Goal: Transaction & Acquisition: Purchase product/service

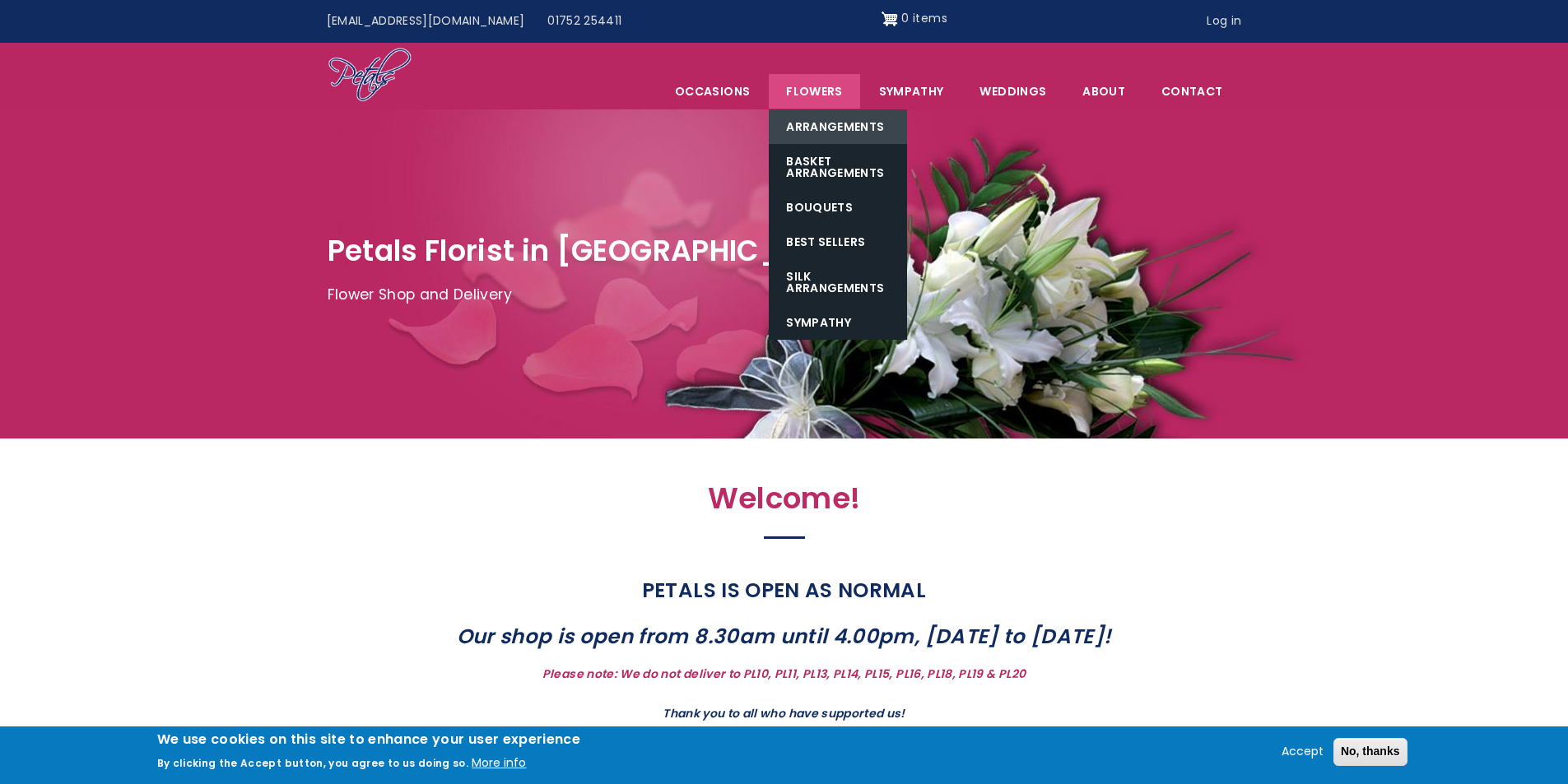
click at [770, 139] on link "Arrangements" at bounding box center [837, 127] width 138 height 35
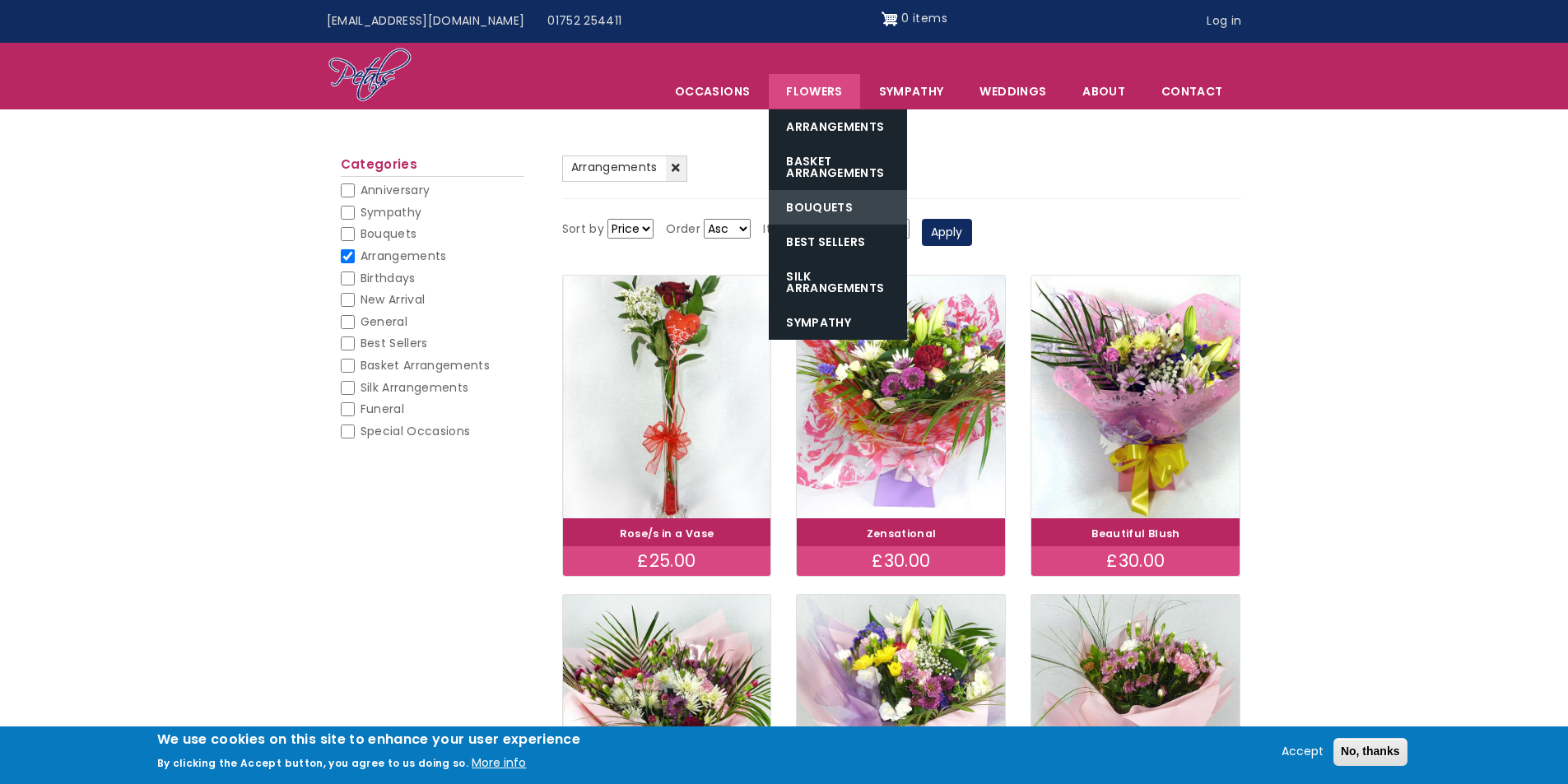
click at [854, 199] on link "Bouquets" at bounding box center [837, 208] width 138 height 35
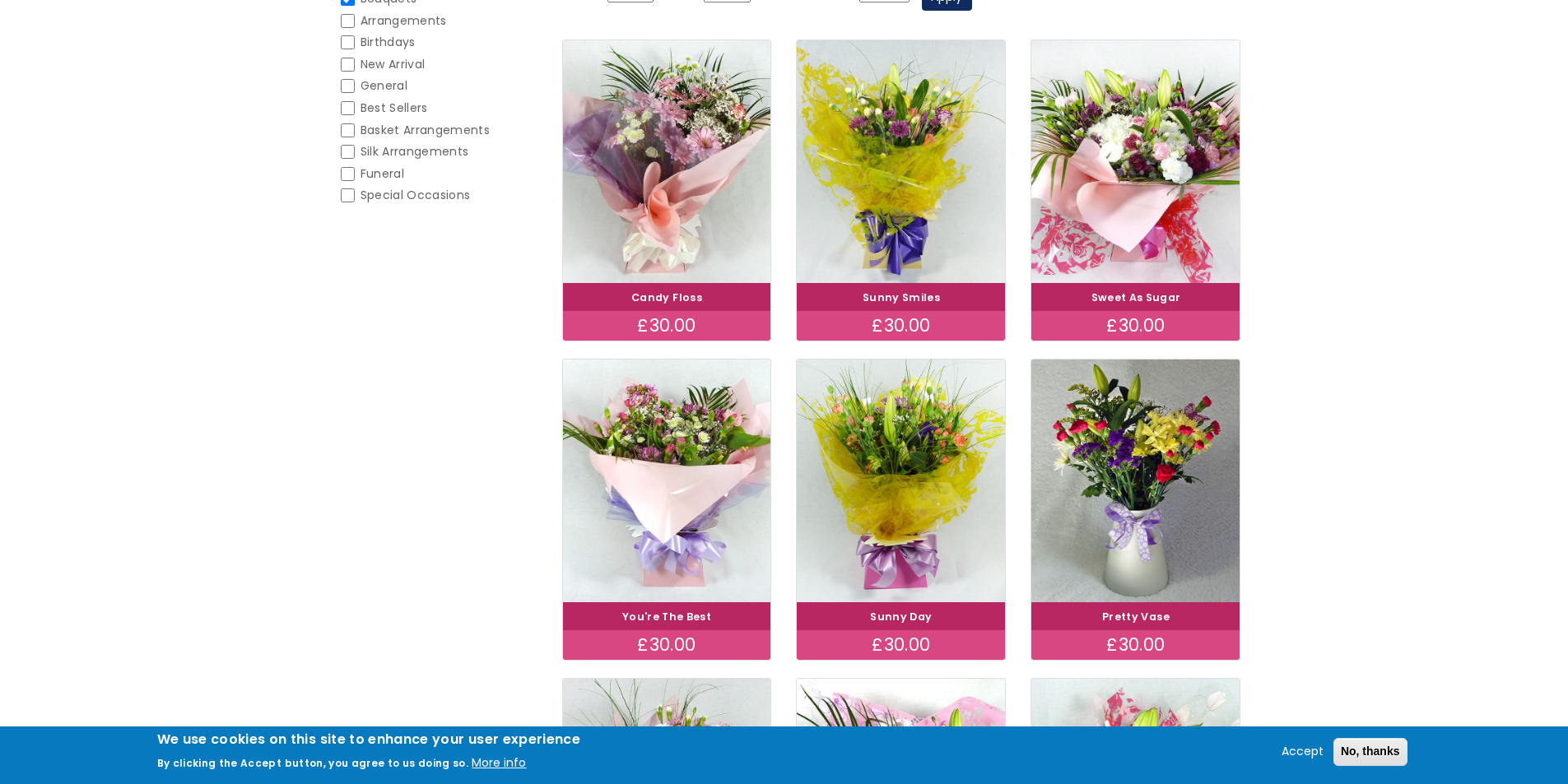
scroll to position [329, 0]
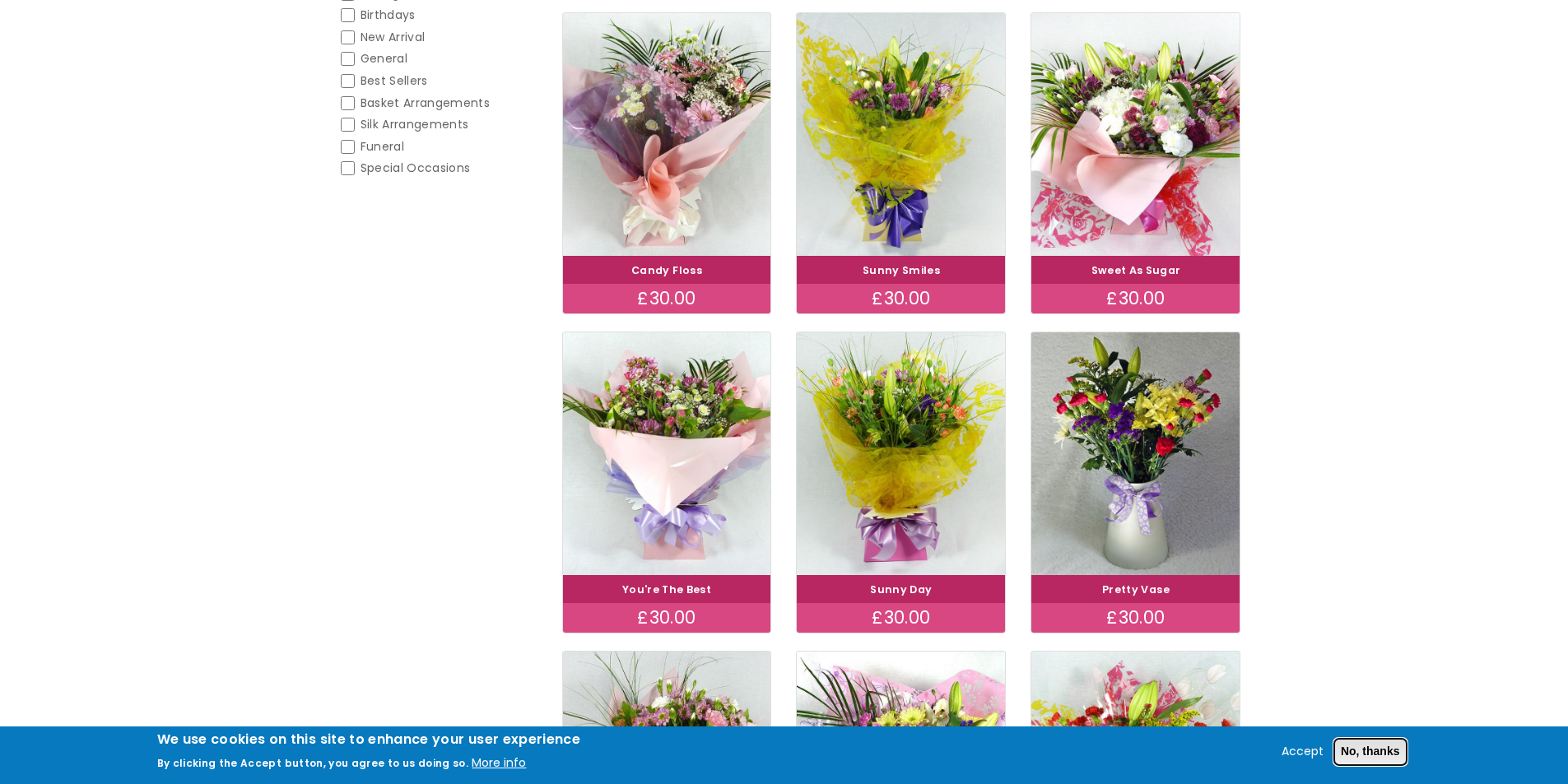
click at [1389, 752] on button "No, thanks" at bounding box center [1370, 752] width 74 height 28
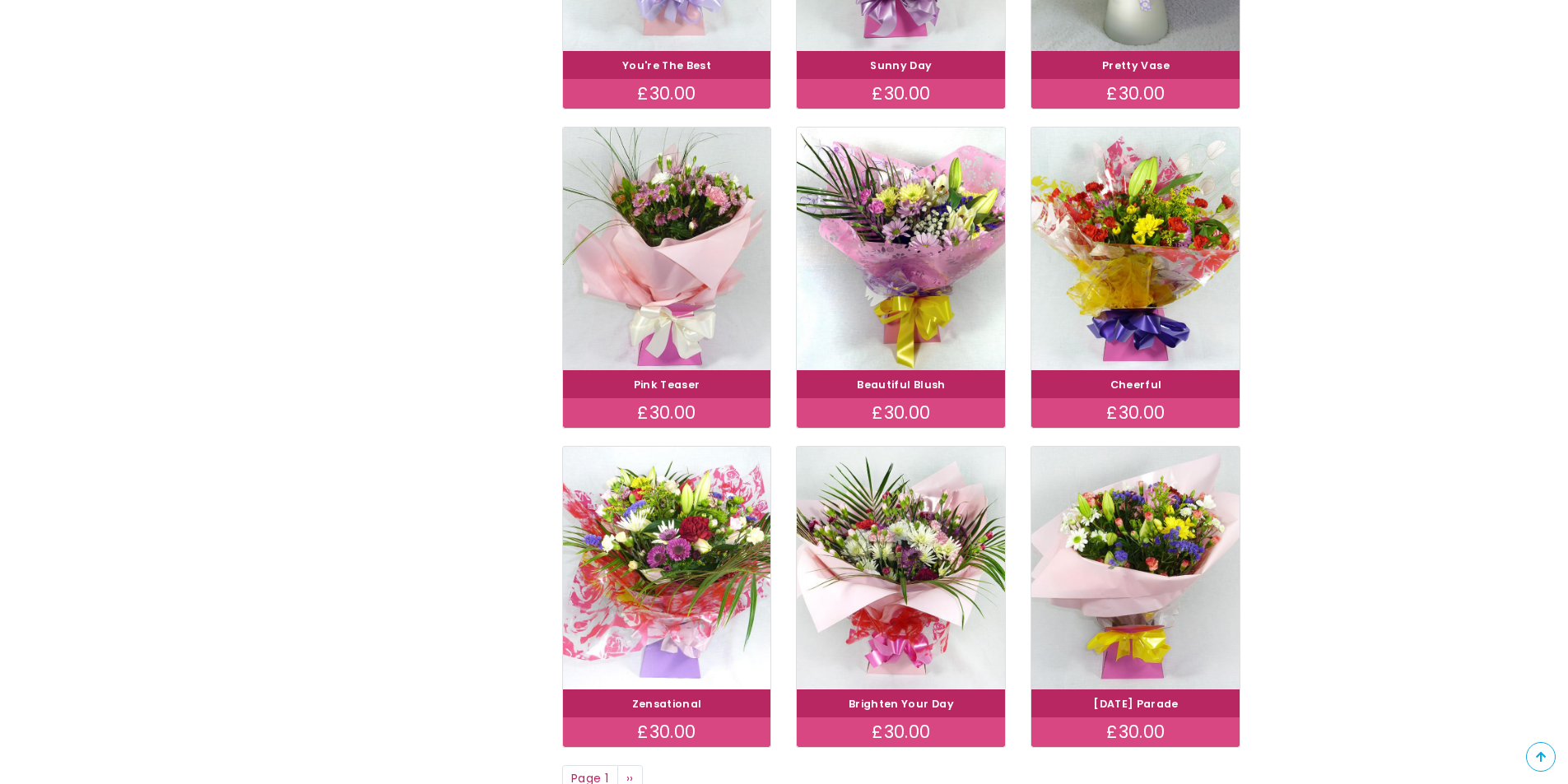
scroll to position [905, 0]
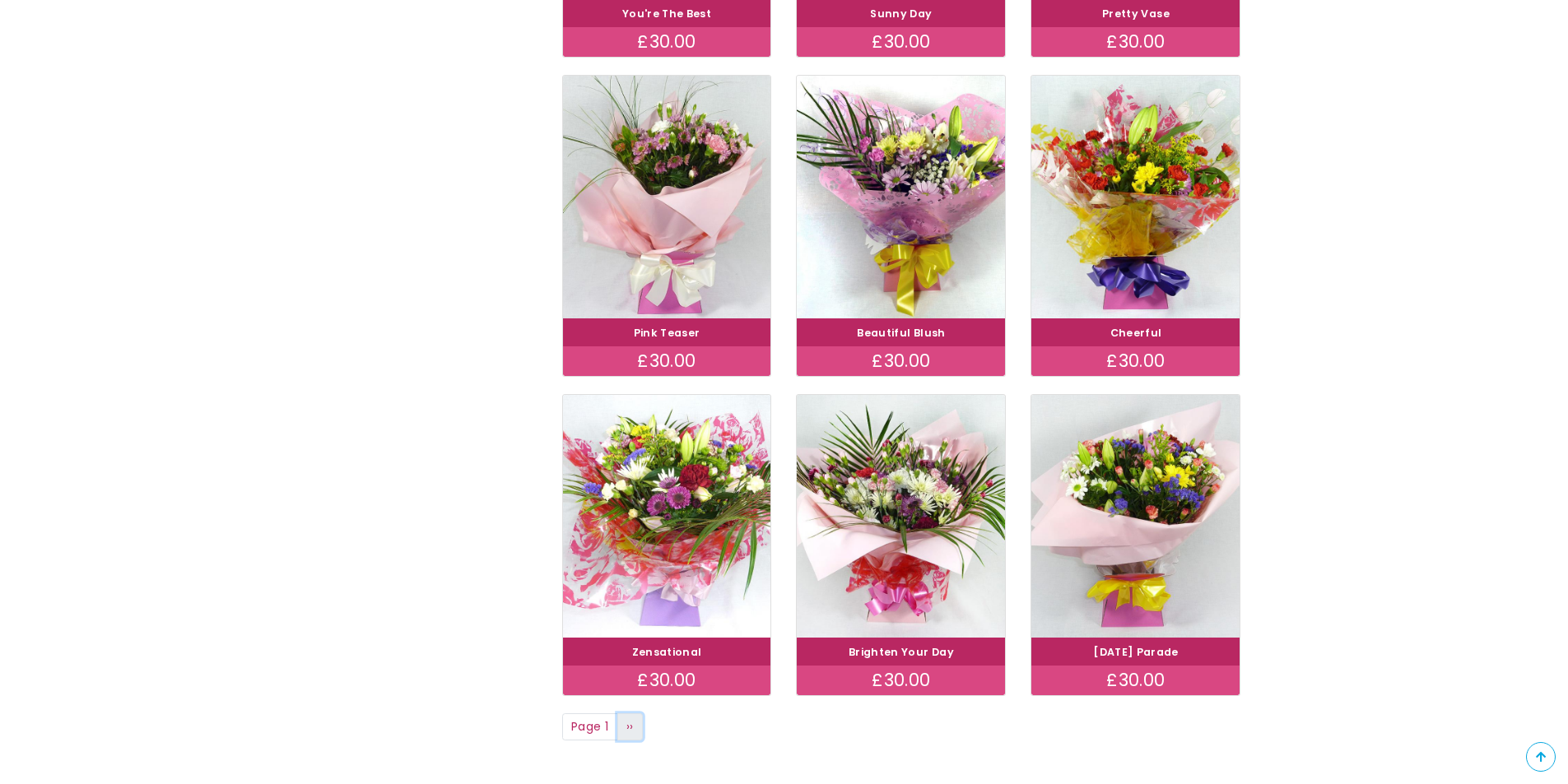
click at [630, 729] on span "››" at bounding box center [630, 727] width 7 height 17
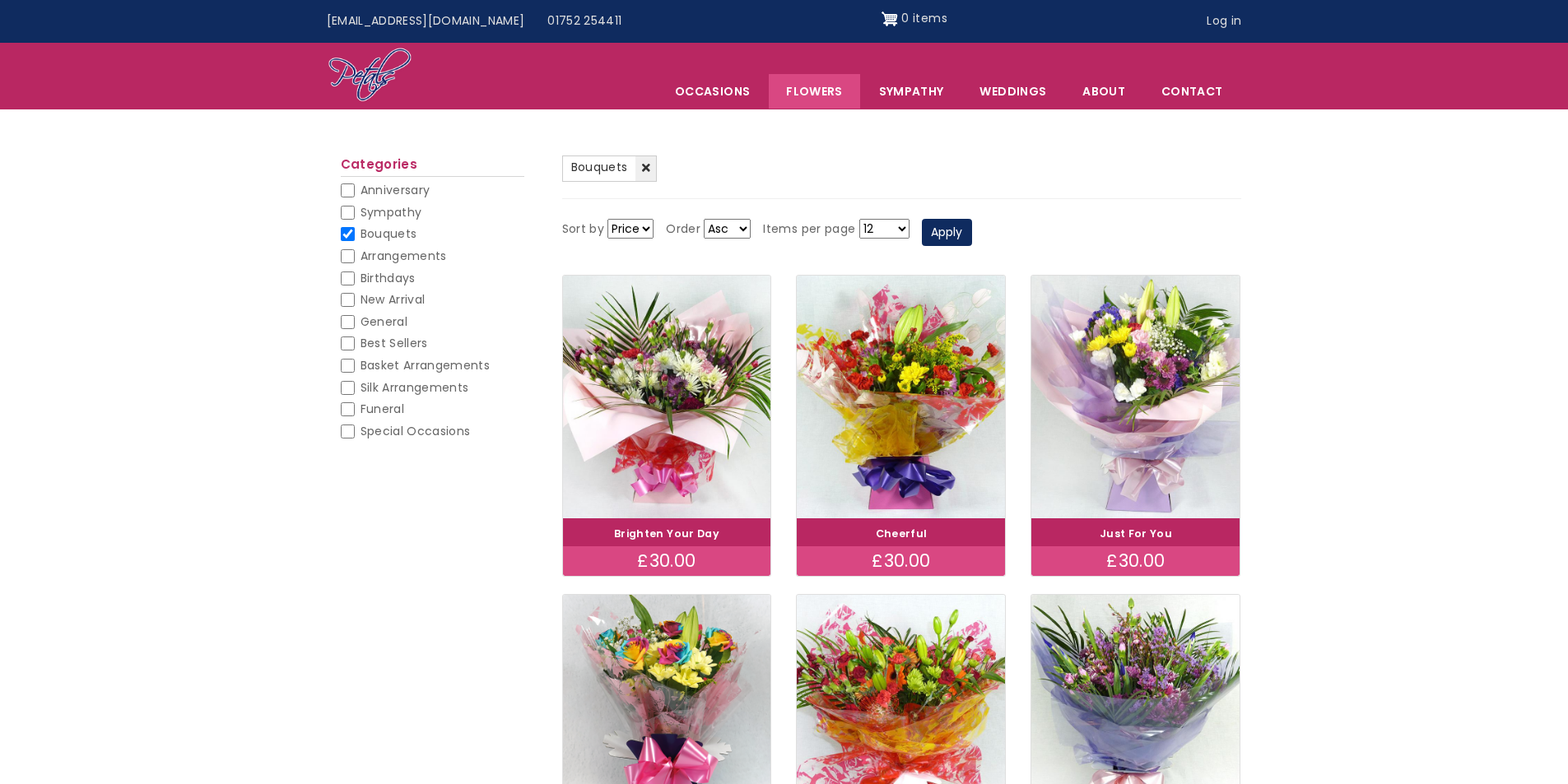
click at [901, 230] on select "12 18 24 30 - All -" at bounding box center [884, 229] width 50 height 20
click at [899, 227] on select "12 18 24 30 - All -" at bounding box center [884, 229] width 50 height 20
click at [355, 228] on li "Bouquets (-) Bouquets" at bounding box center [432, 237] width 184 height 22
click at [350, 231] on input "Bouquets" at bounding box center [347, 233] width 14 height 14
checkbox input "false"
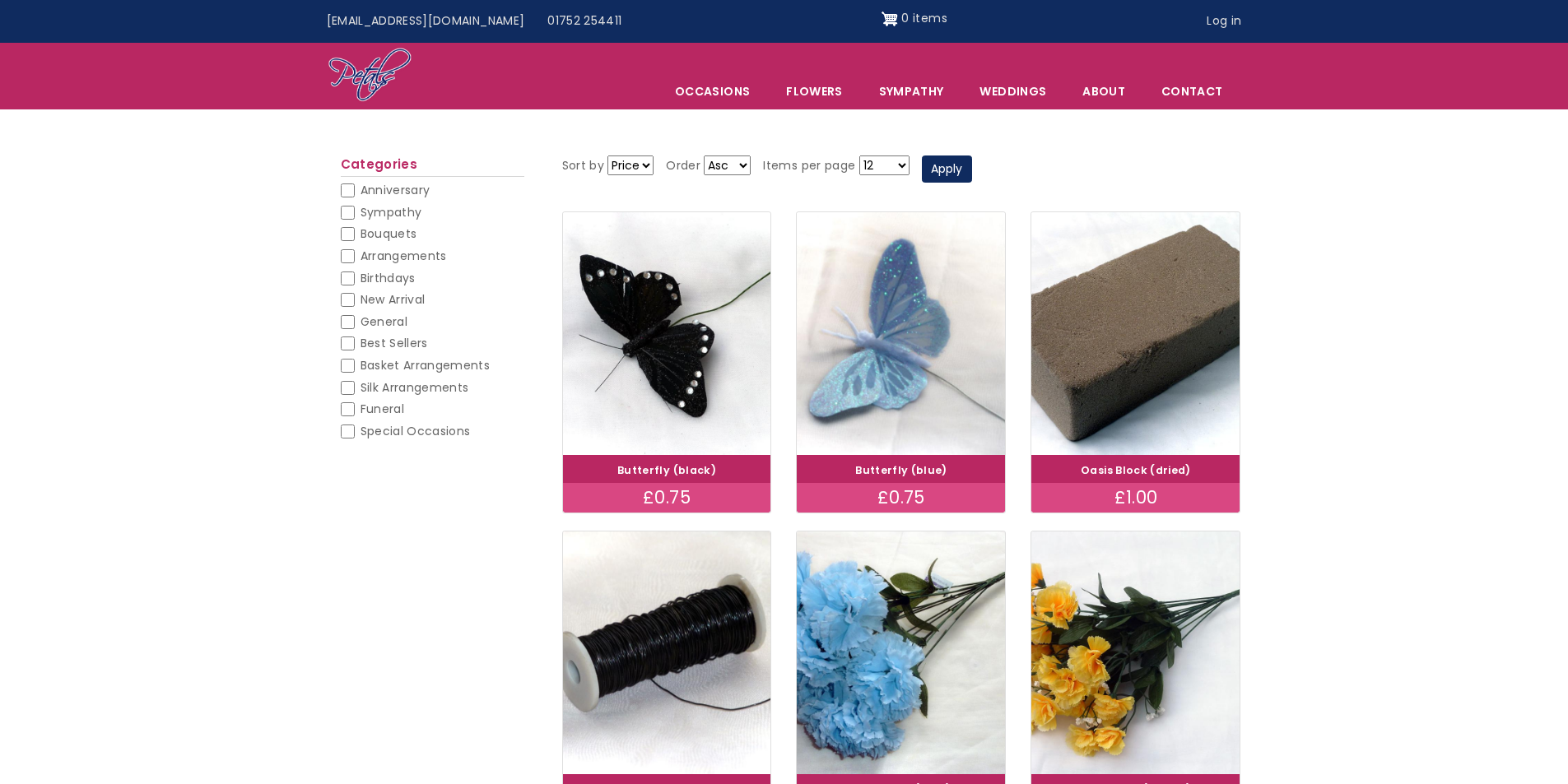
click at [400, 320] on span "General" at bounding box center [384, 322] width 47 height 17
click at [355, 320] on input "General" at bounding box center [347, 321] width 14 height 14
checkbox input "false"
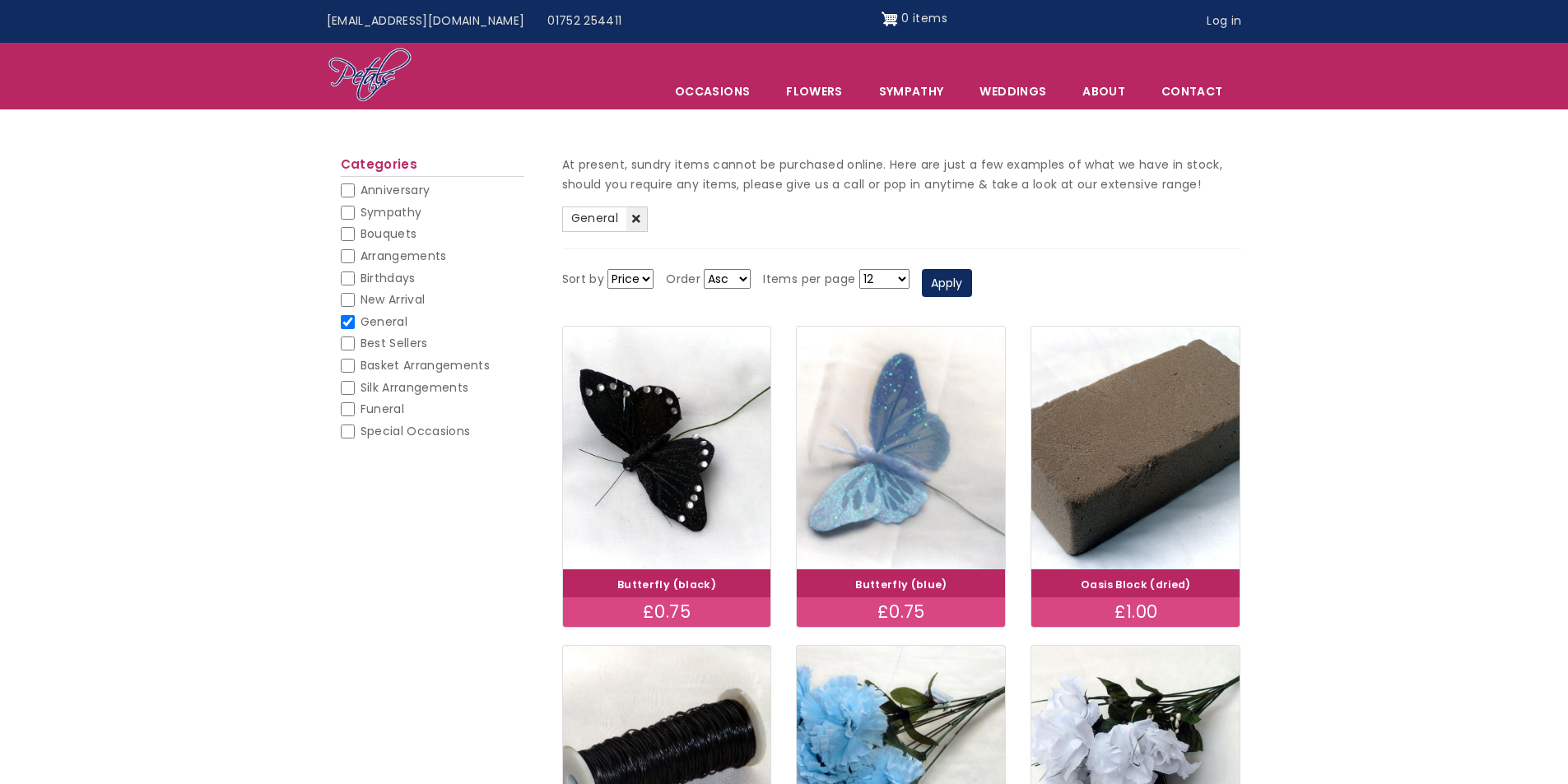
click at [381, 341] on span "Best Sellers" at bounding box center [394, 343] width 67 height 17
click at [355, 341] on input "Best Sellers" at bounding box center [347, 343] width 14 height 14
checkbox input "false"
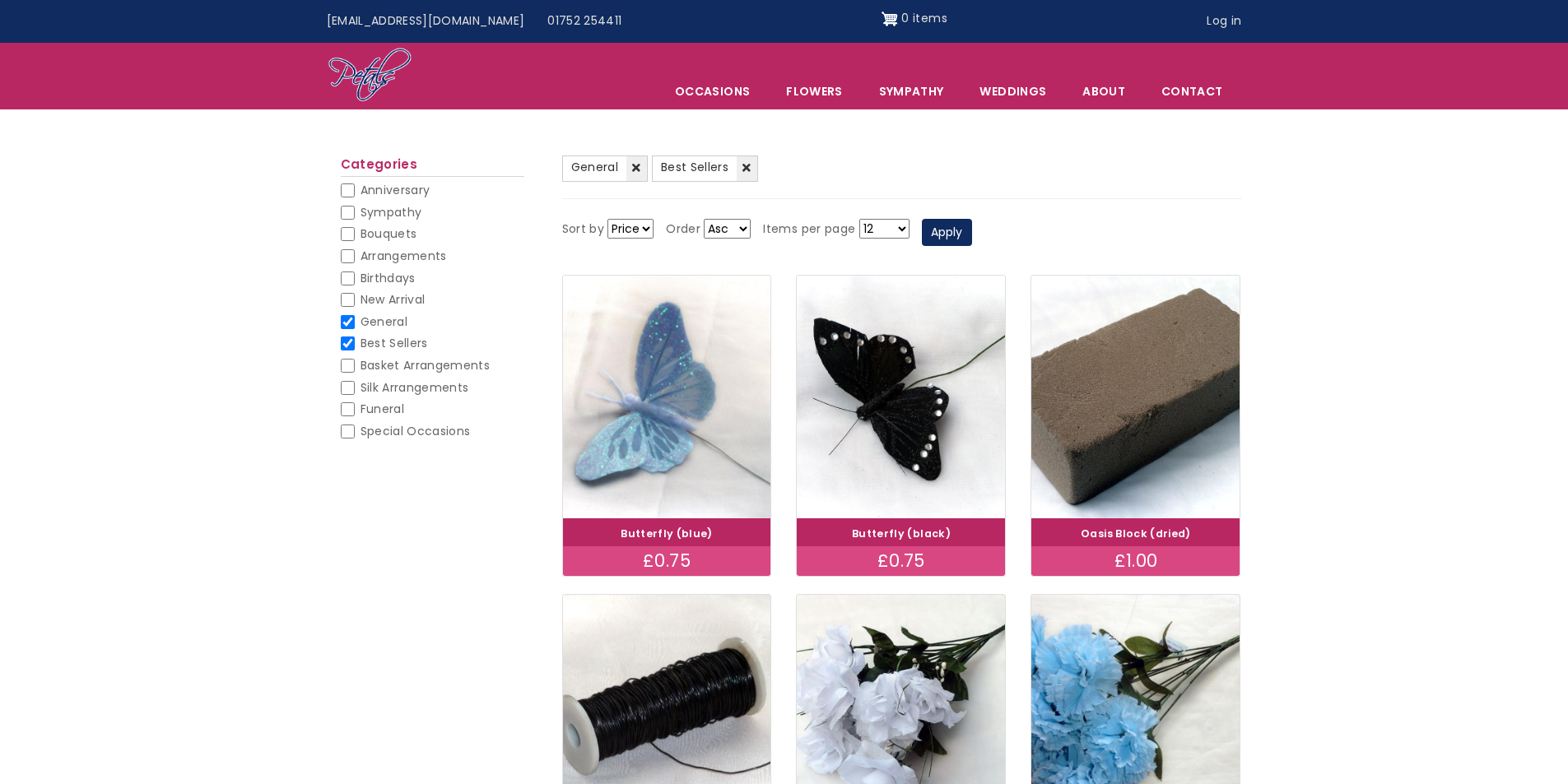
click at [386, 319] on span "General" at bounding box center [384, 322] width 47 height 17
click at [355, 319] on input "General" at bounding box center [347, 321] width 14 height 14
checkbox input "false"
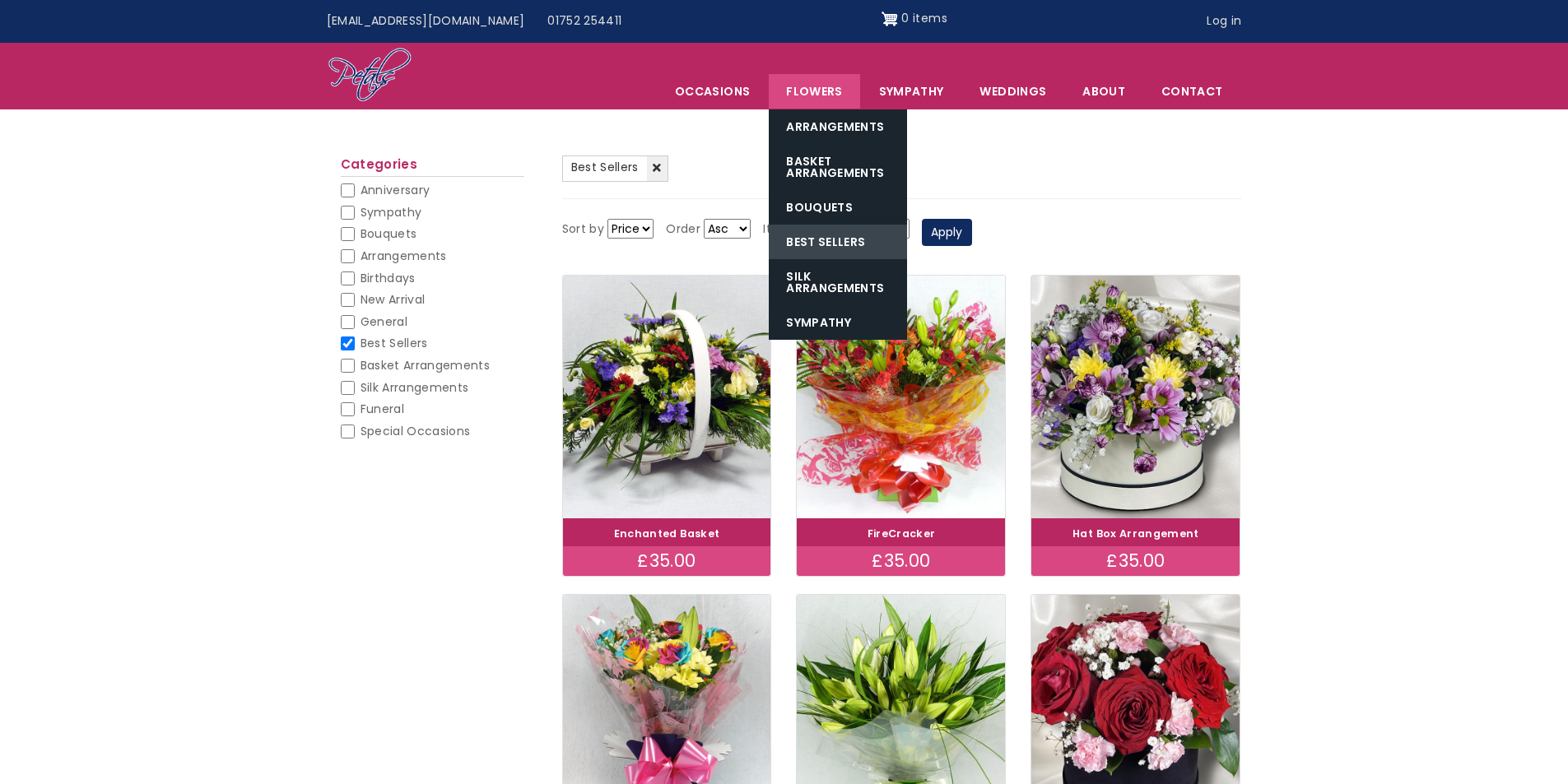
click at [878, 247] on link "Best Sellers" at bounding box center [837, 242] width 138 height 35
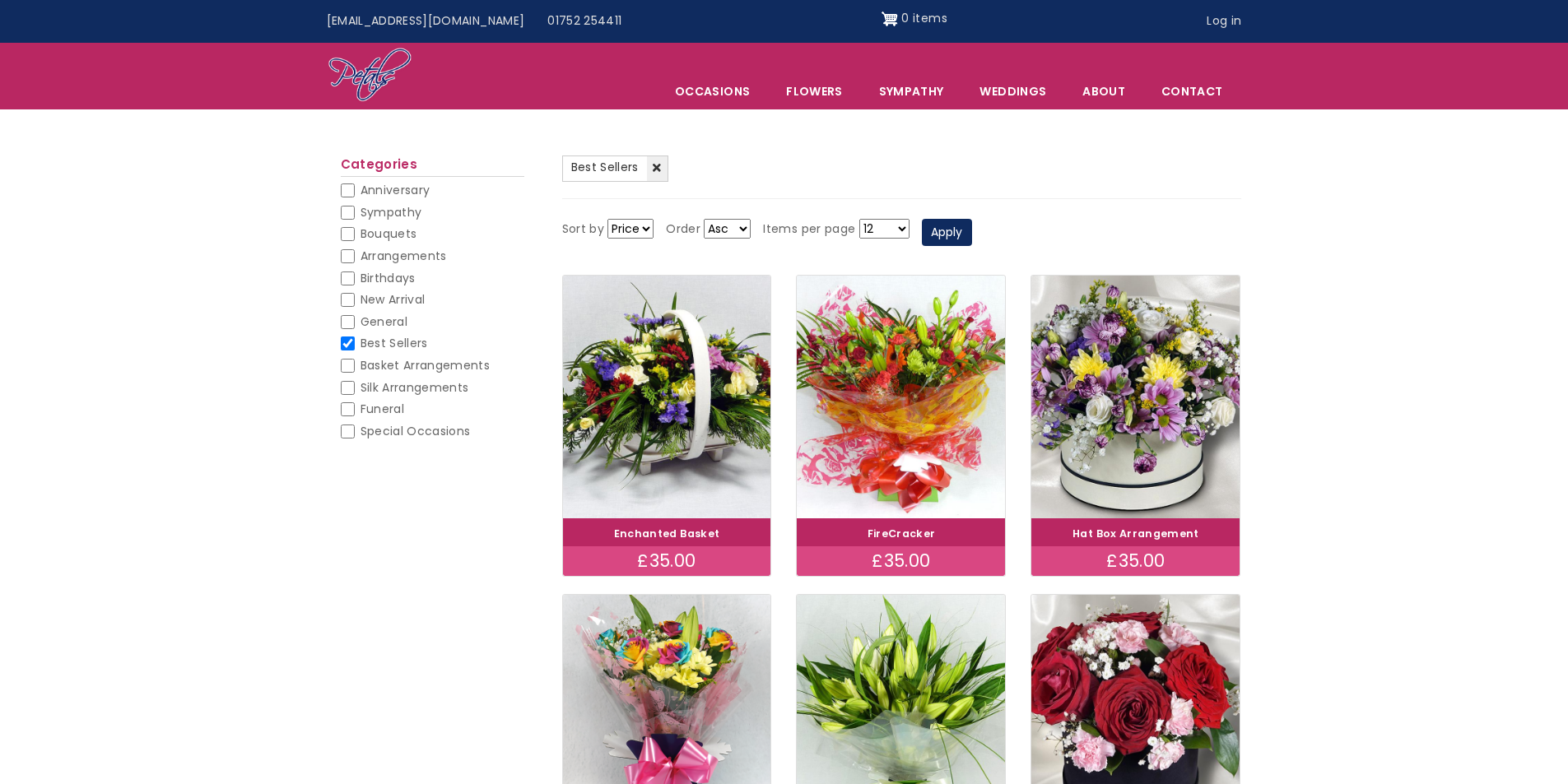
click at [716, 228] on select "Asc Desc" at bounding box center [727, 229] width 47 height 20
click at [1332, 390] on div "(-) Best Sellers Sort by Price Title Order Asc Desc Items per page 12 18 24 30 …" at bounding box center [784, 688] width 1568 height 1089
click at [464, 366] on span "Basket Arrangements" at bounding box center [425, 365] width 130 height 17
click at [355, 366] on input "Basket Arrangements" at bounding box center [347, 365] width 14 height 14
checkbox input "false"
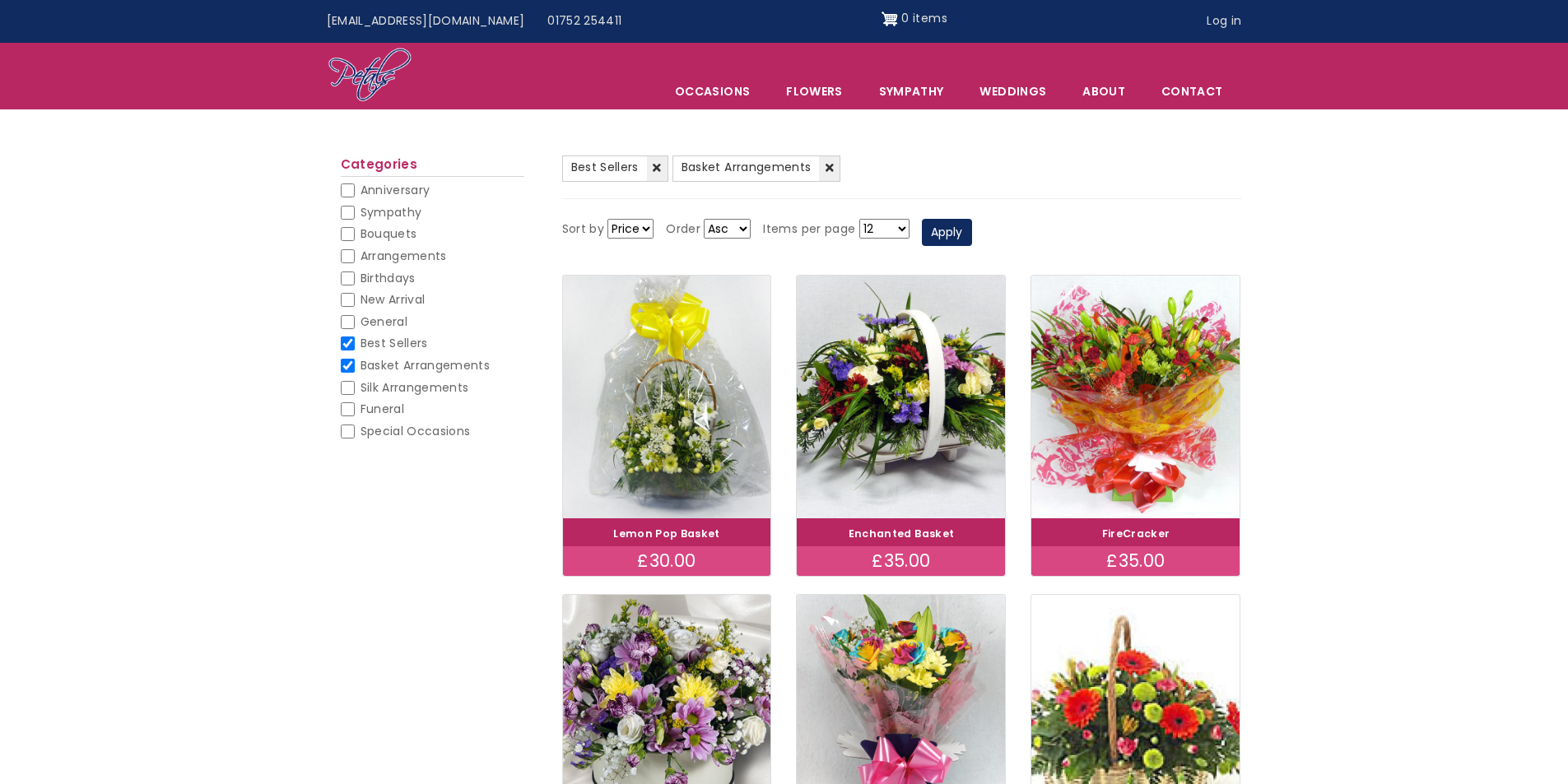
click at [400, 345] on span "Best Sellers" at bounding box center [394, 343] width 67 height 17
click at [355, 345] on input "Best Sellers" at bounding box center [347, 343] width 14 height 14
checkbox input "false"
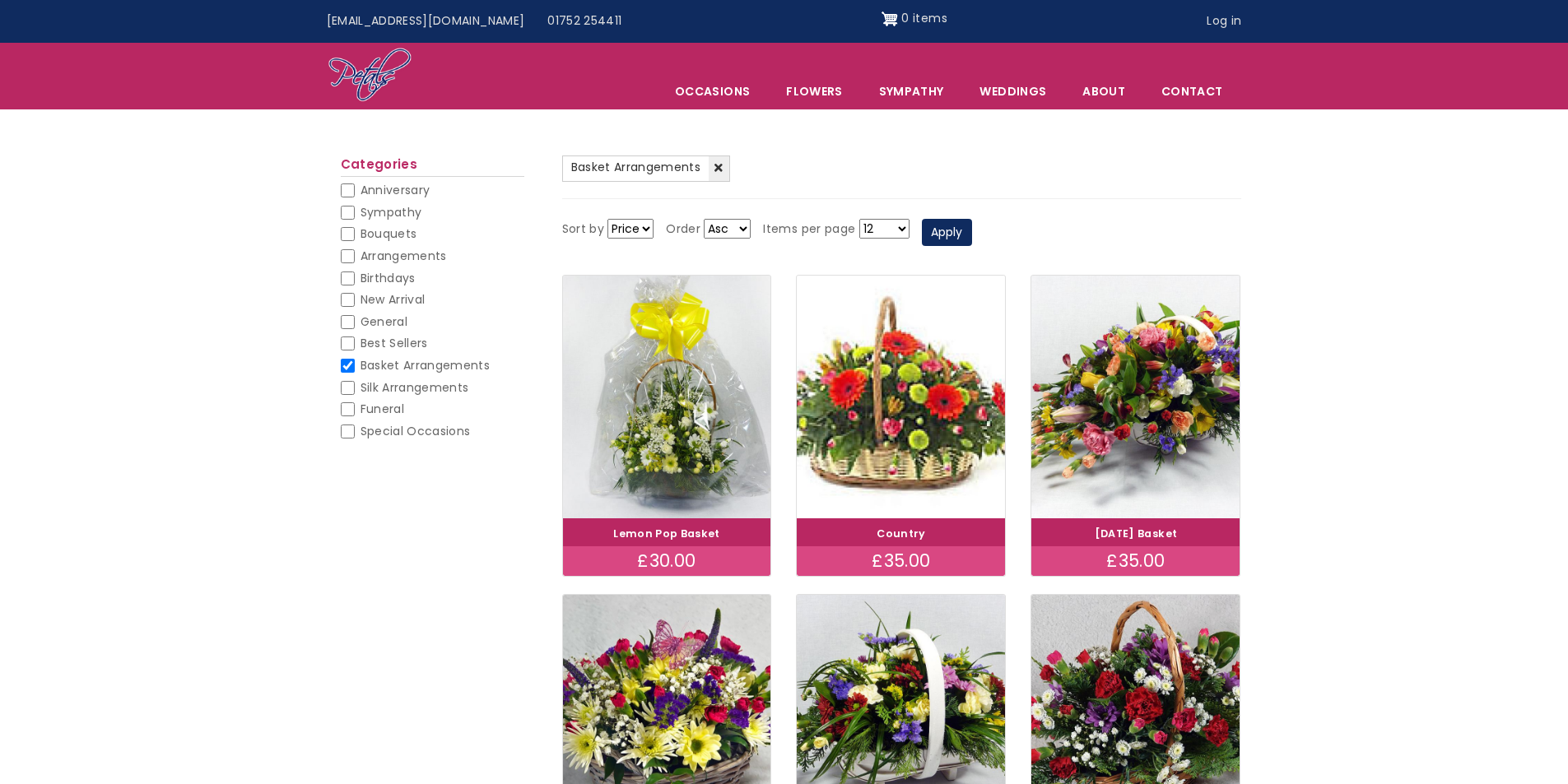
click at [351, 360] on input "Basket Arrangements" at bounding box center [347, 365] width 14 height 14
checkbox input "false"
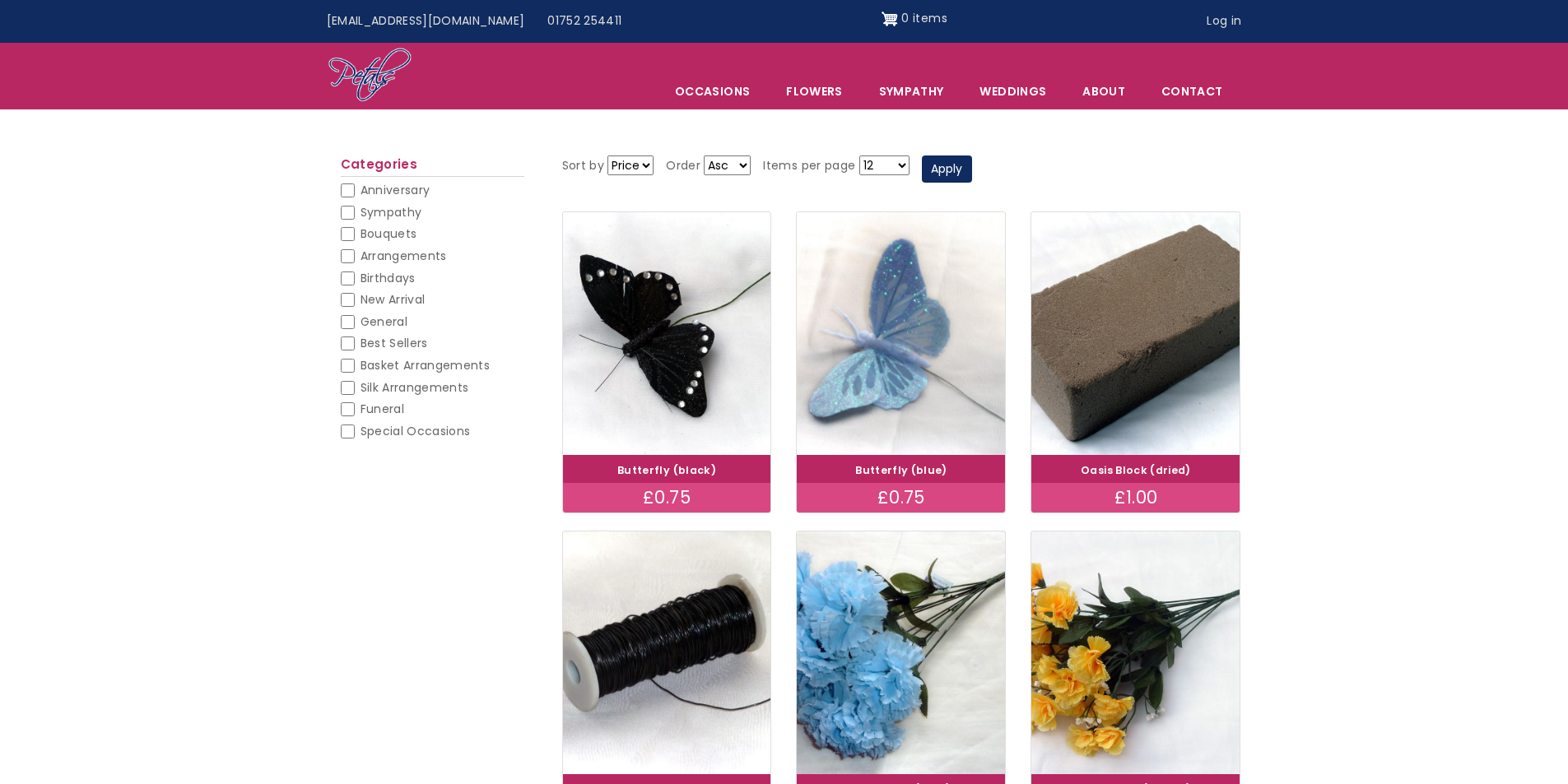
click at [353, 281] on input "Birthdays" at bounding box center [347, 278] width 14 height 14
checkbox input "false"
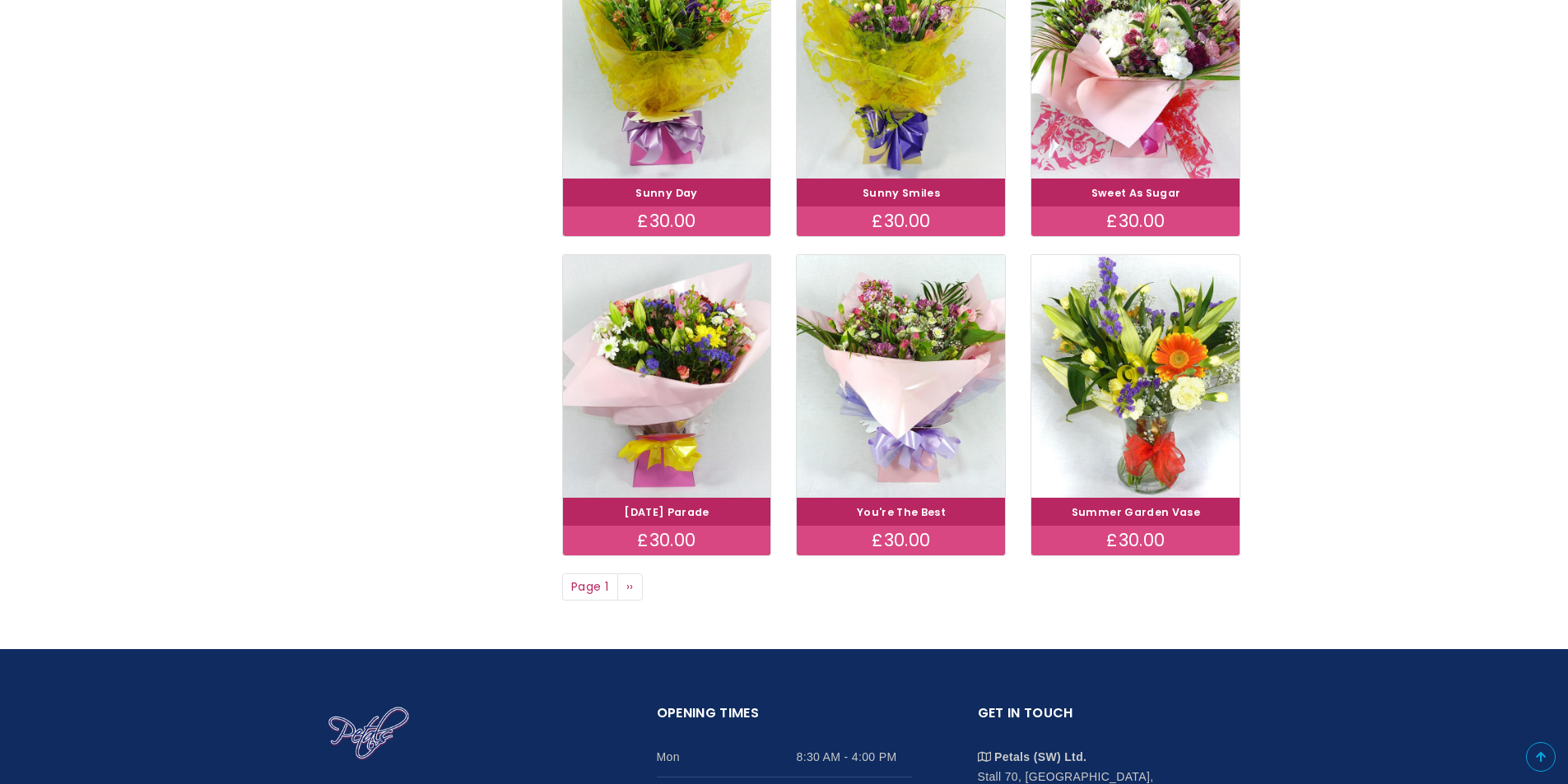
scroll to position [987, 0]
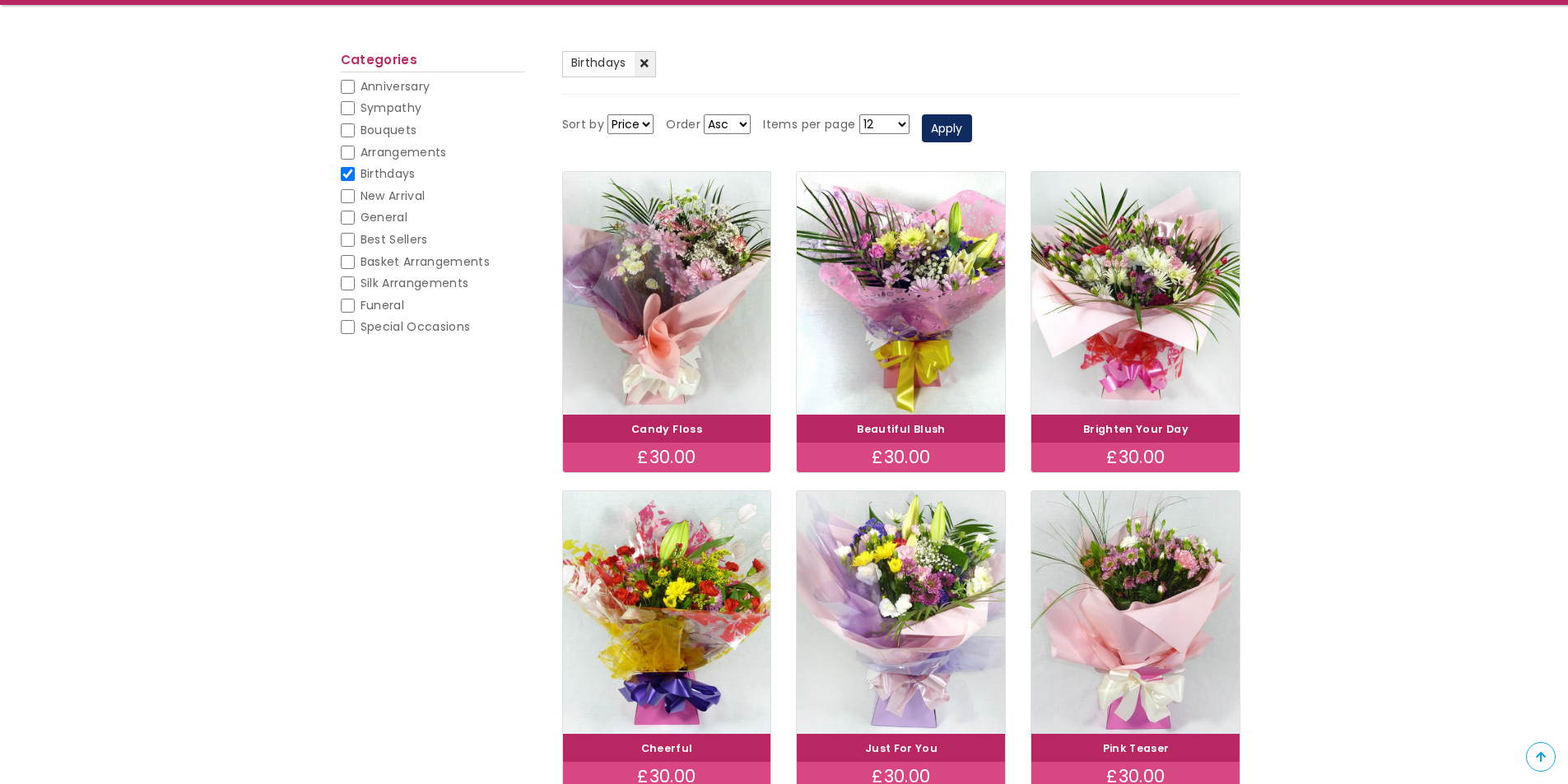
scroll to position [0, 0]
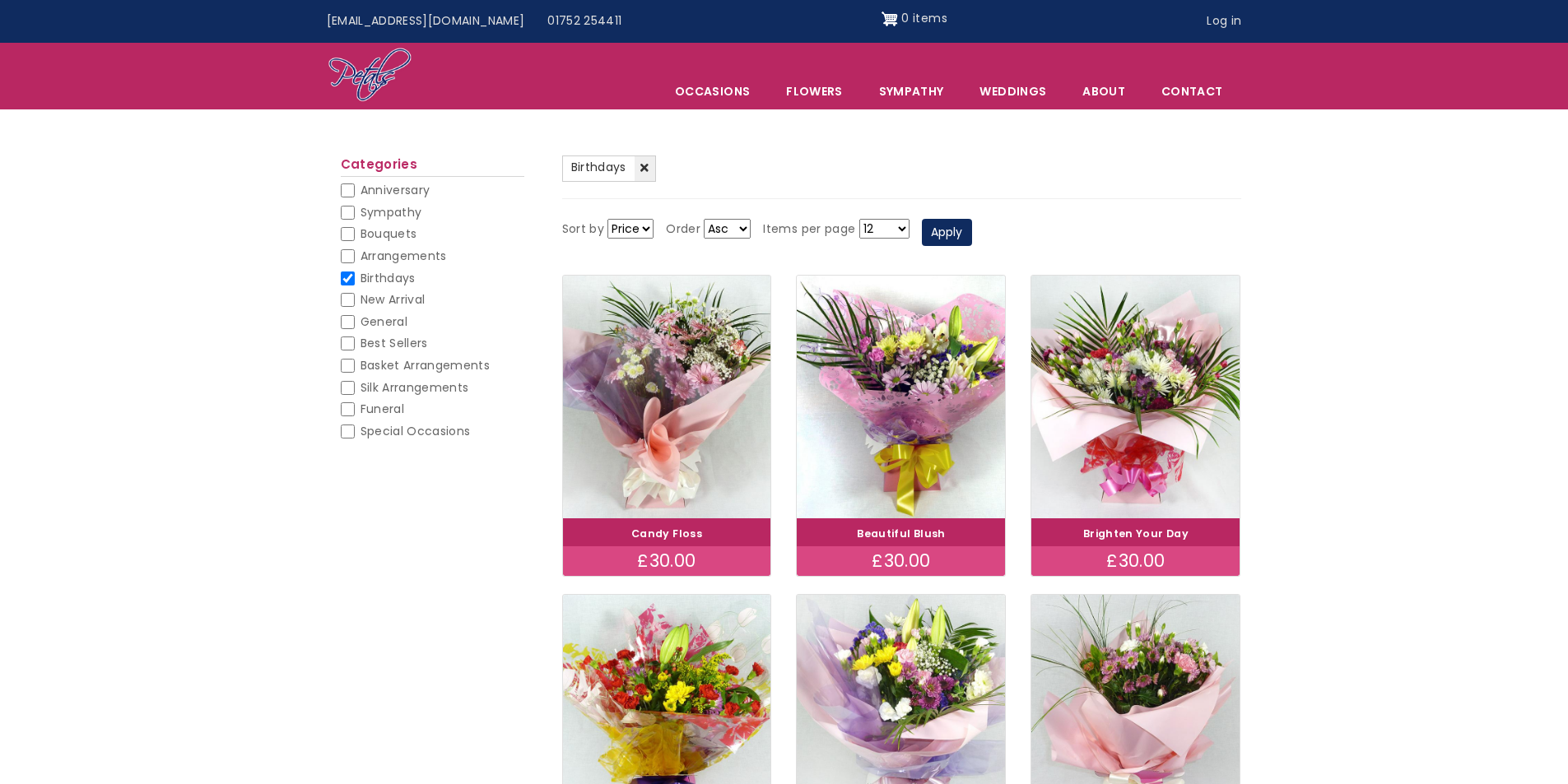
click at [884, 227] on select "12 18 24 30 - All -" at bounding box center [884, 229] width 50 height 20
select select "All"
click at [859, 219] on select "12 18 24 30 - All -" at bounding box center [884, 229] width 50 height 20
click at [946, 238] on button "Apply" at bounding box center [947, 233] width 50 height 28
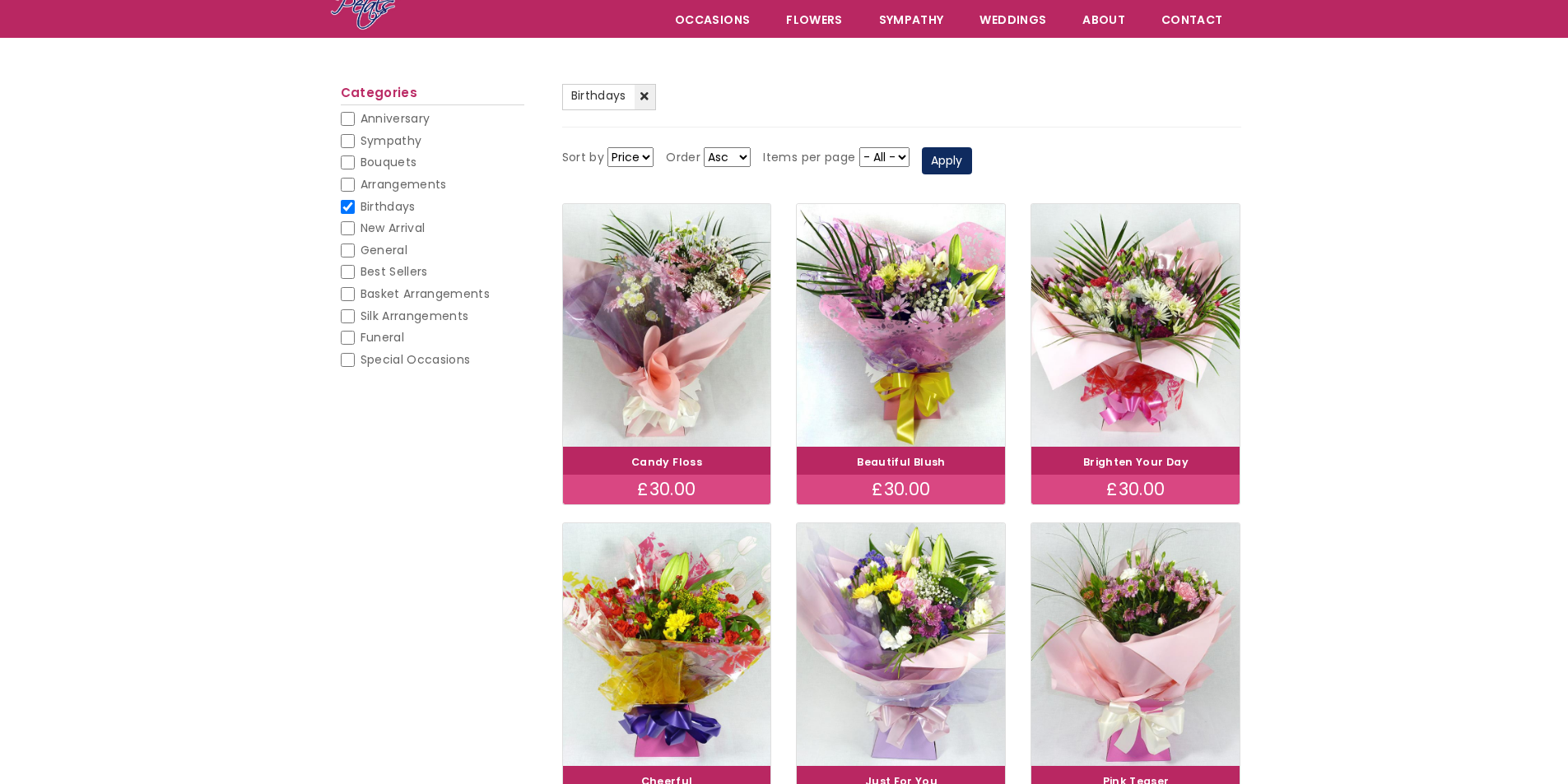
scroll to position [82, 0]
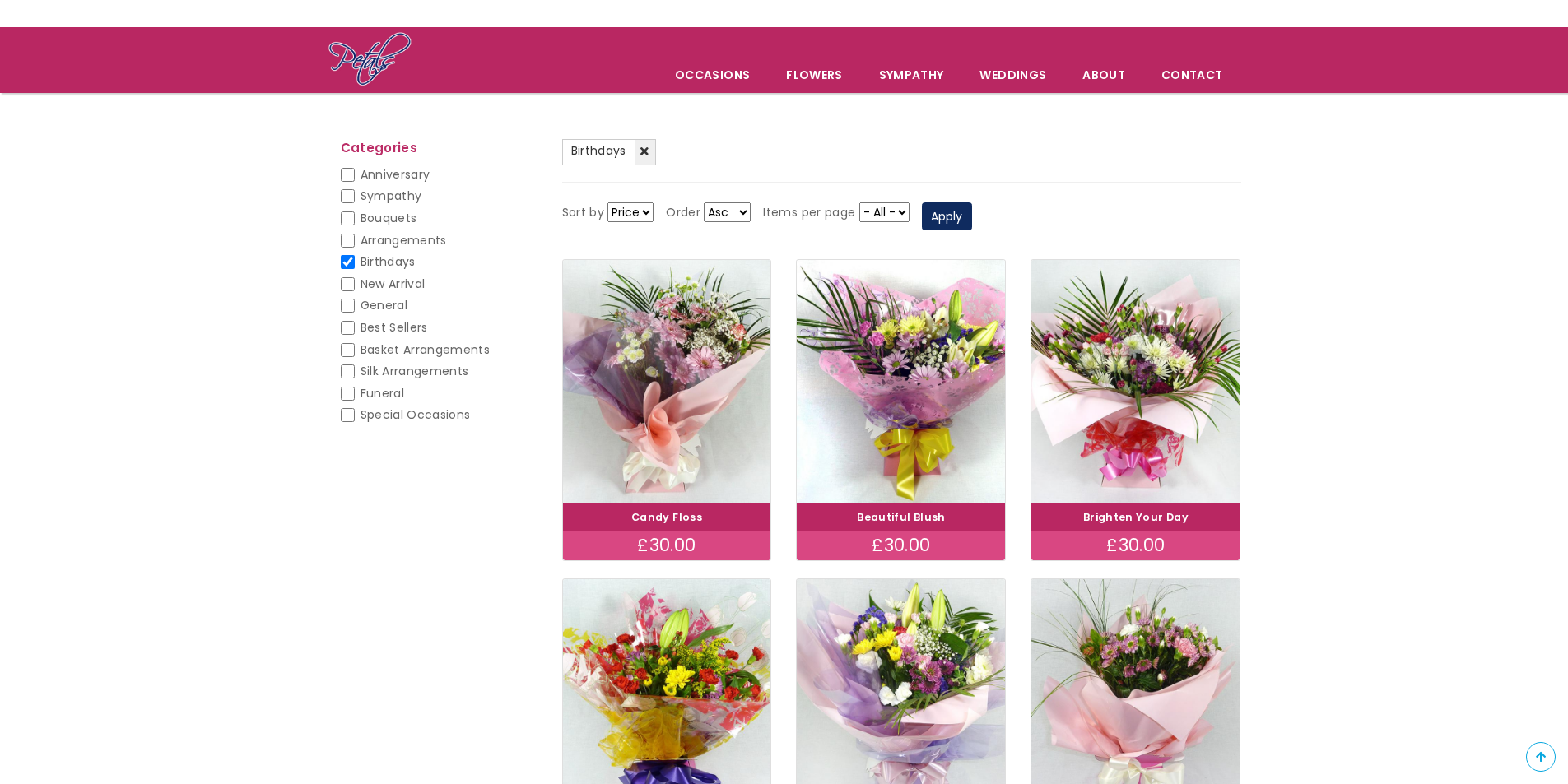
click at [371, 260] on span "Birthdays" at bounding box center [388, 262] width 55 height 17
click at [355, 260] on input "Birthdays" at bounding box center [347, 262] width 14 height 14
checkbox input "false"
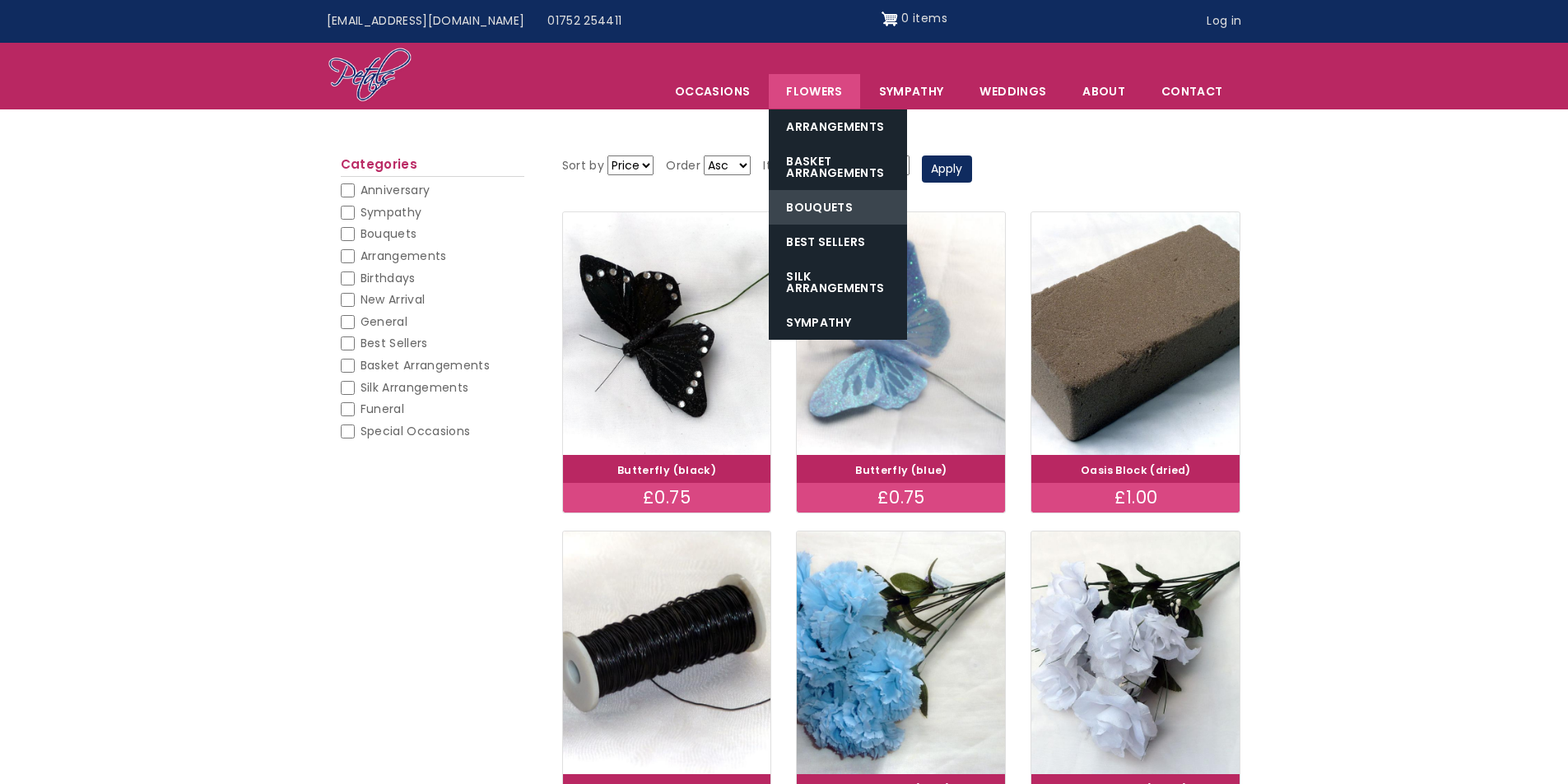
click at [851, 213] on link "Bouquets" at bounding box center [837, 208] width 138 height 35
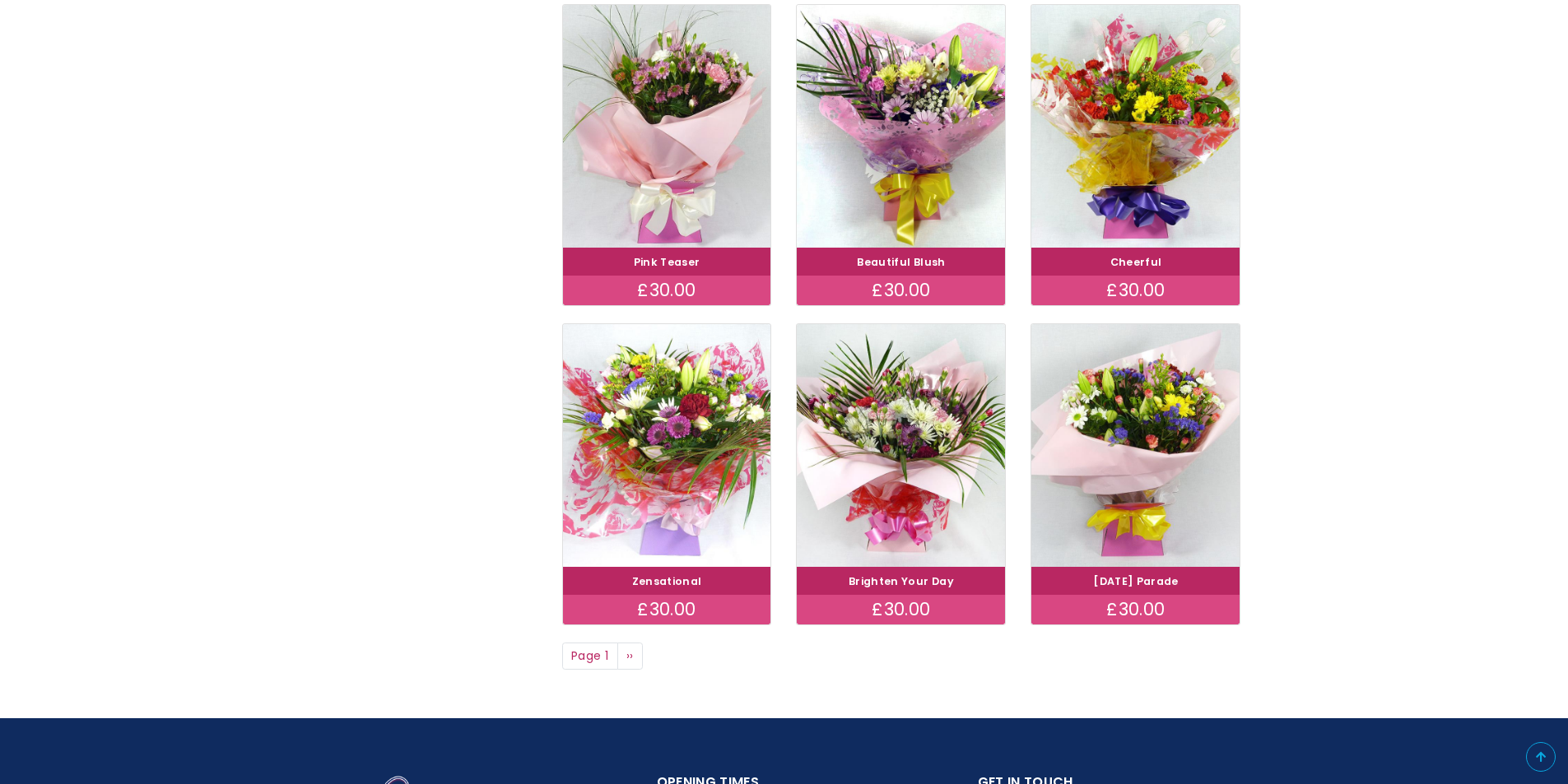
scroll to position [987, 0]
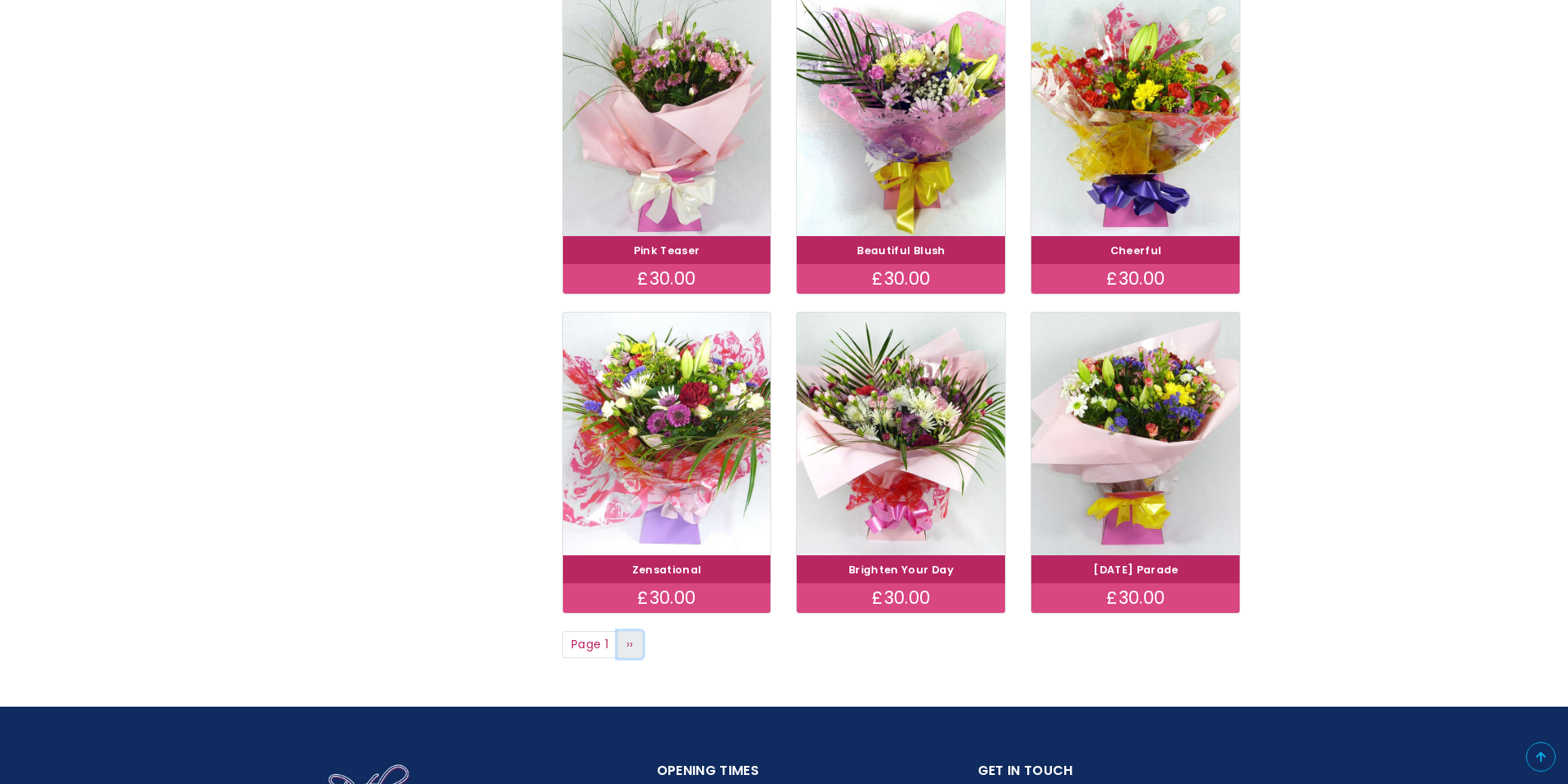
click at [623, 651] on link "Next page ››" at bounding box center [630, 645] width 27 height 28
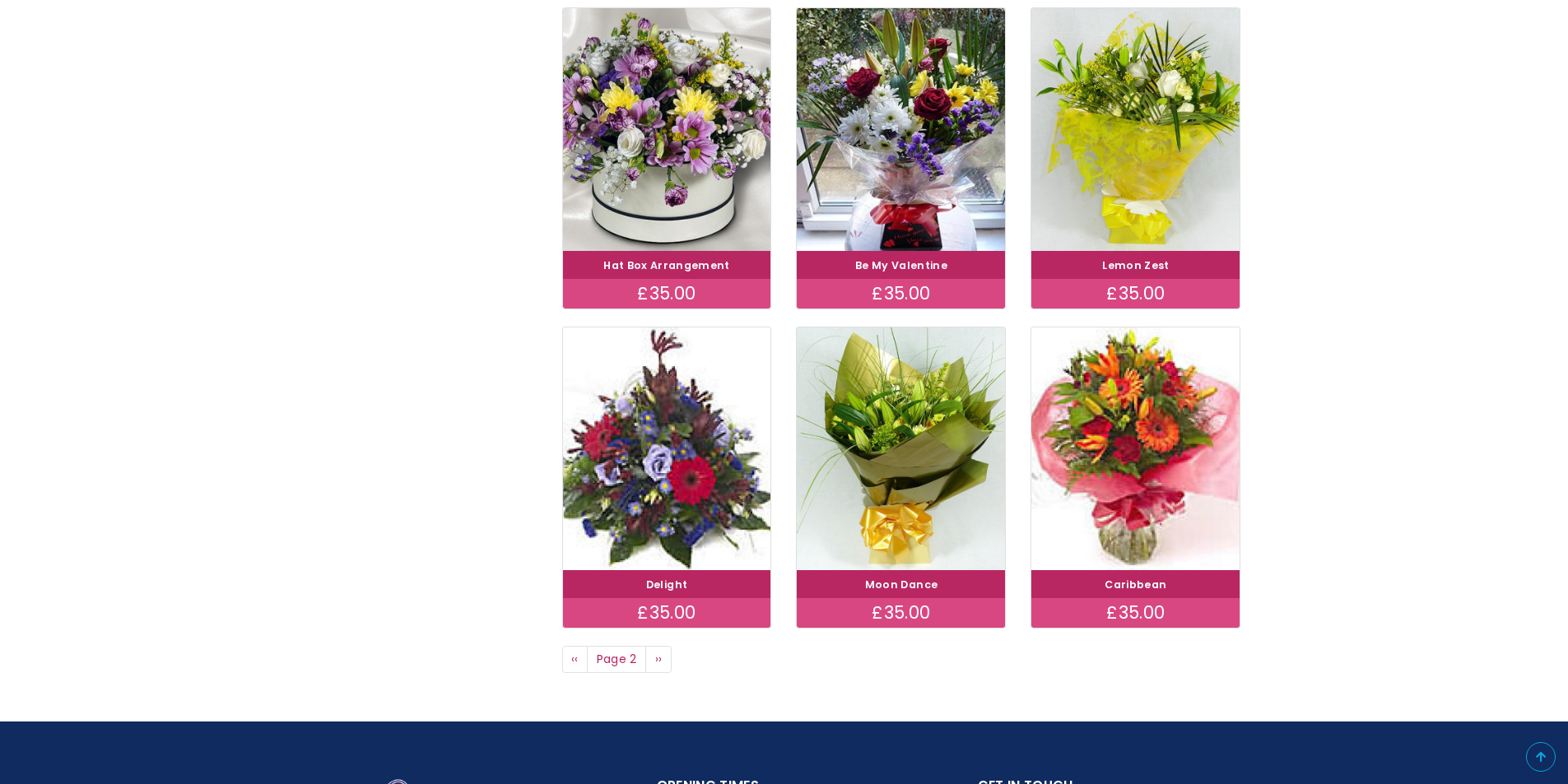
scroll to position [1234, 0]
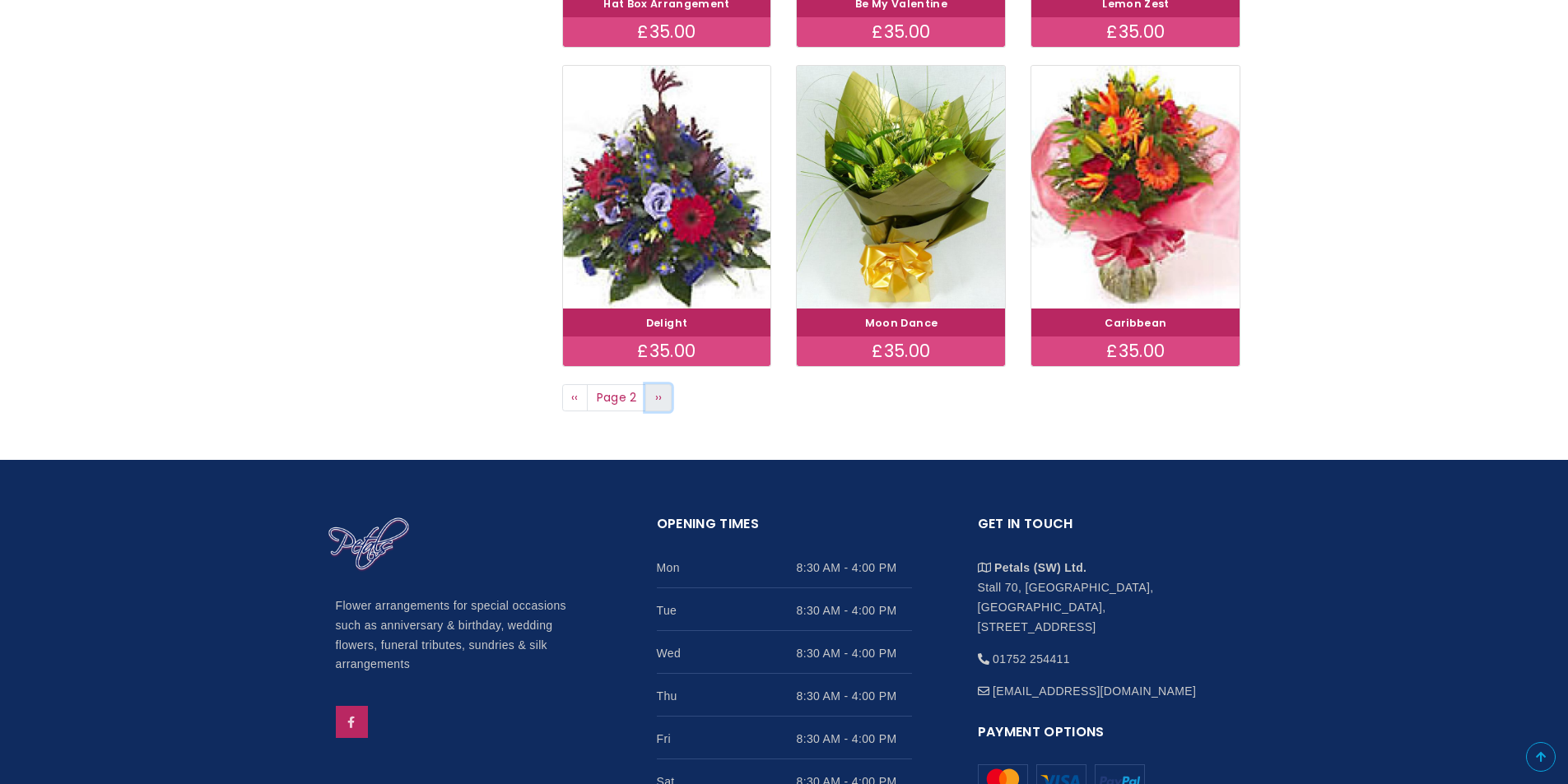
click at [659, 404] on span "››" at bounding box center [659, 398] width 7 height 17
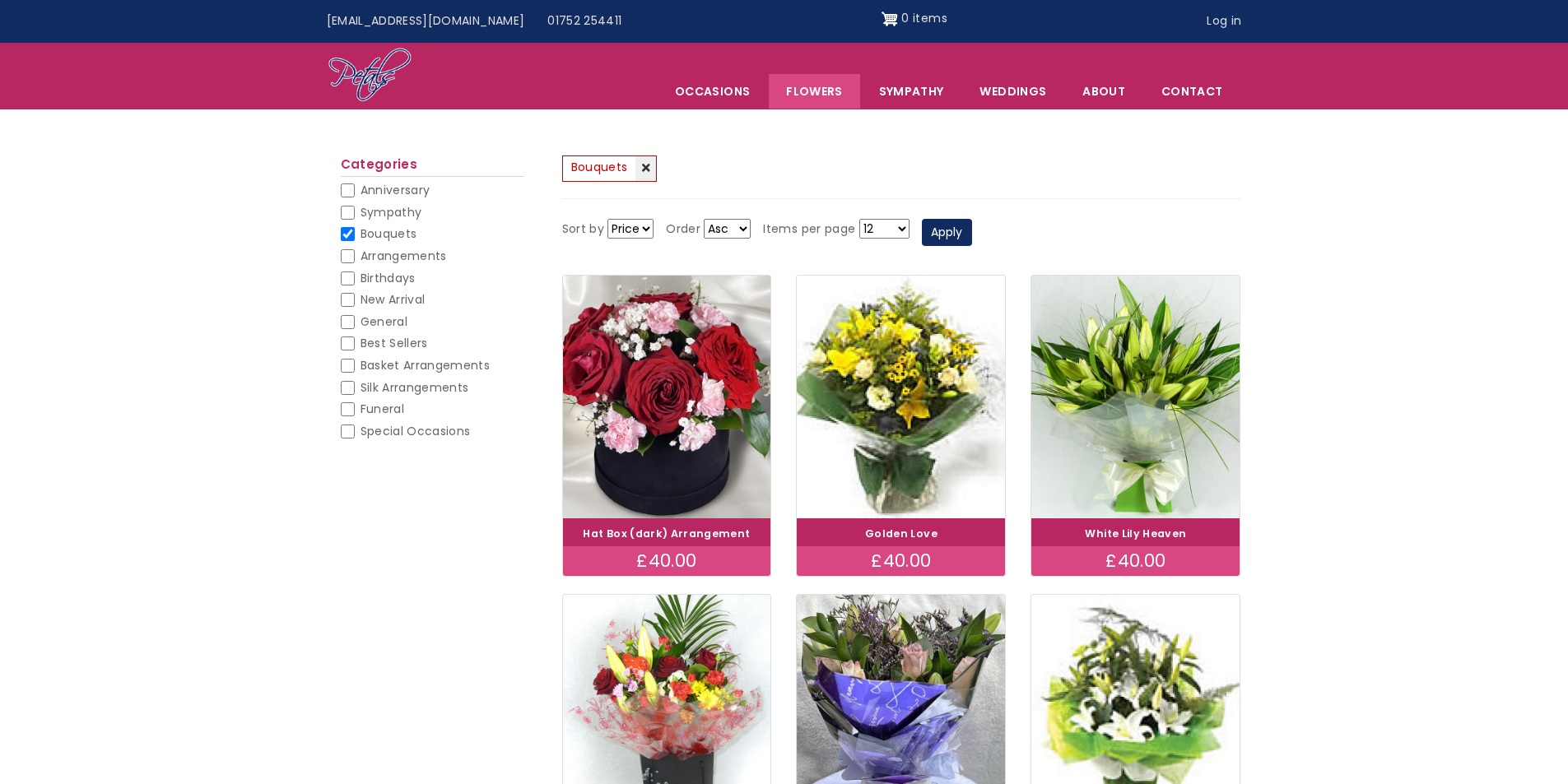
click at [643, 171] on link "(-) Bouquets" at bounding box center [610, 169] width 96 height 27
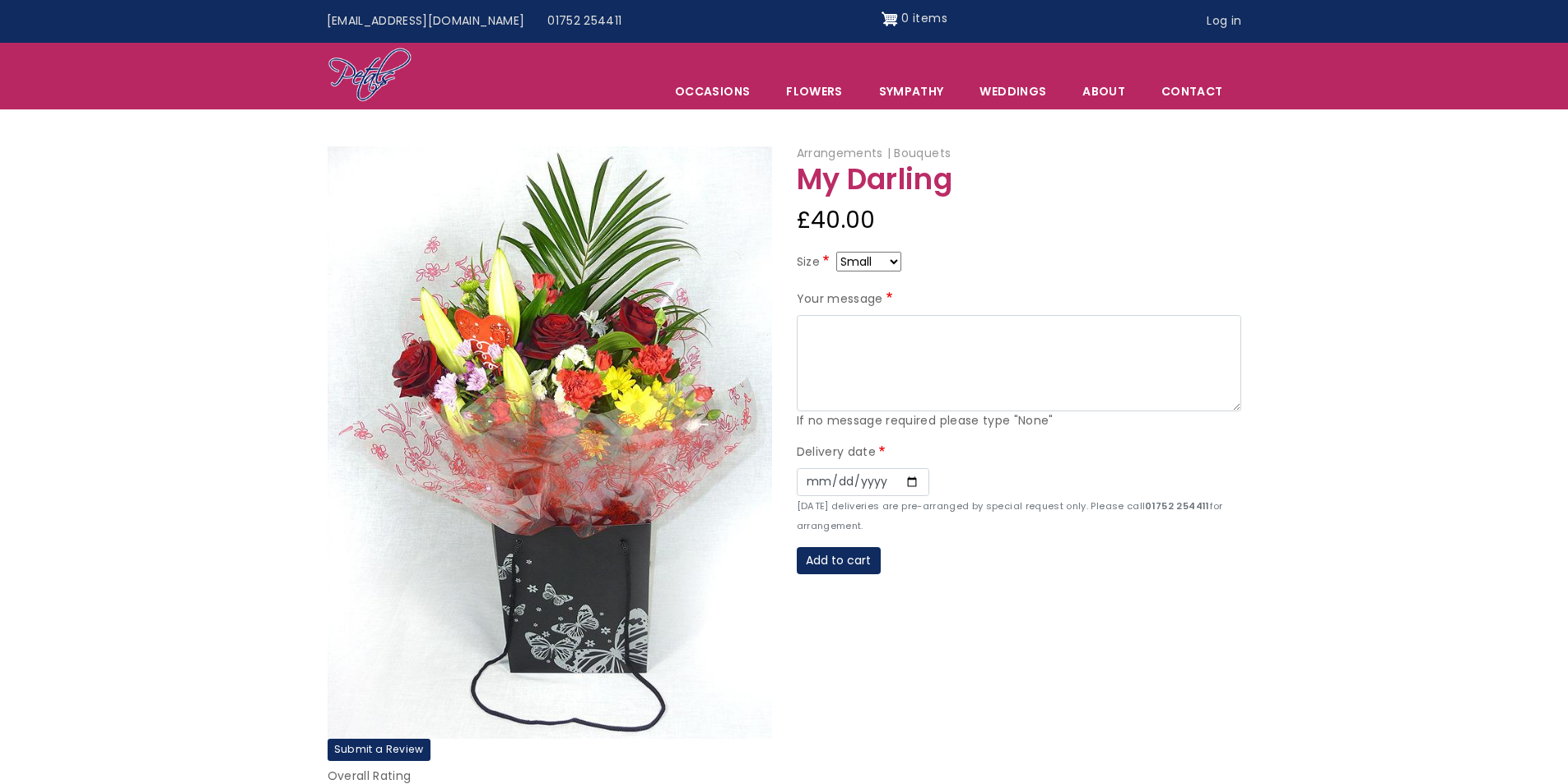
click at [870, 260] on select "Small Medium Large" at bounding box center [869, 262] width 65 height 20
select select "9"
click at [883, 265] on select "Small Medium Large" at bounding box center [869, 262] width 65 height 20
select select "10"
click at [885, 267] on select "Small Medium Large" at bounding box center [869, 262] width 65 height 20
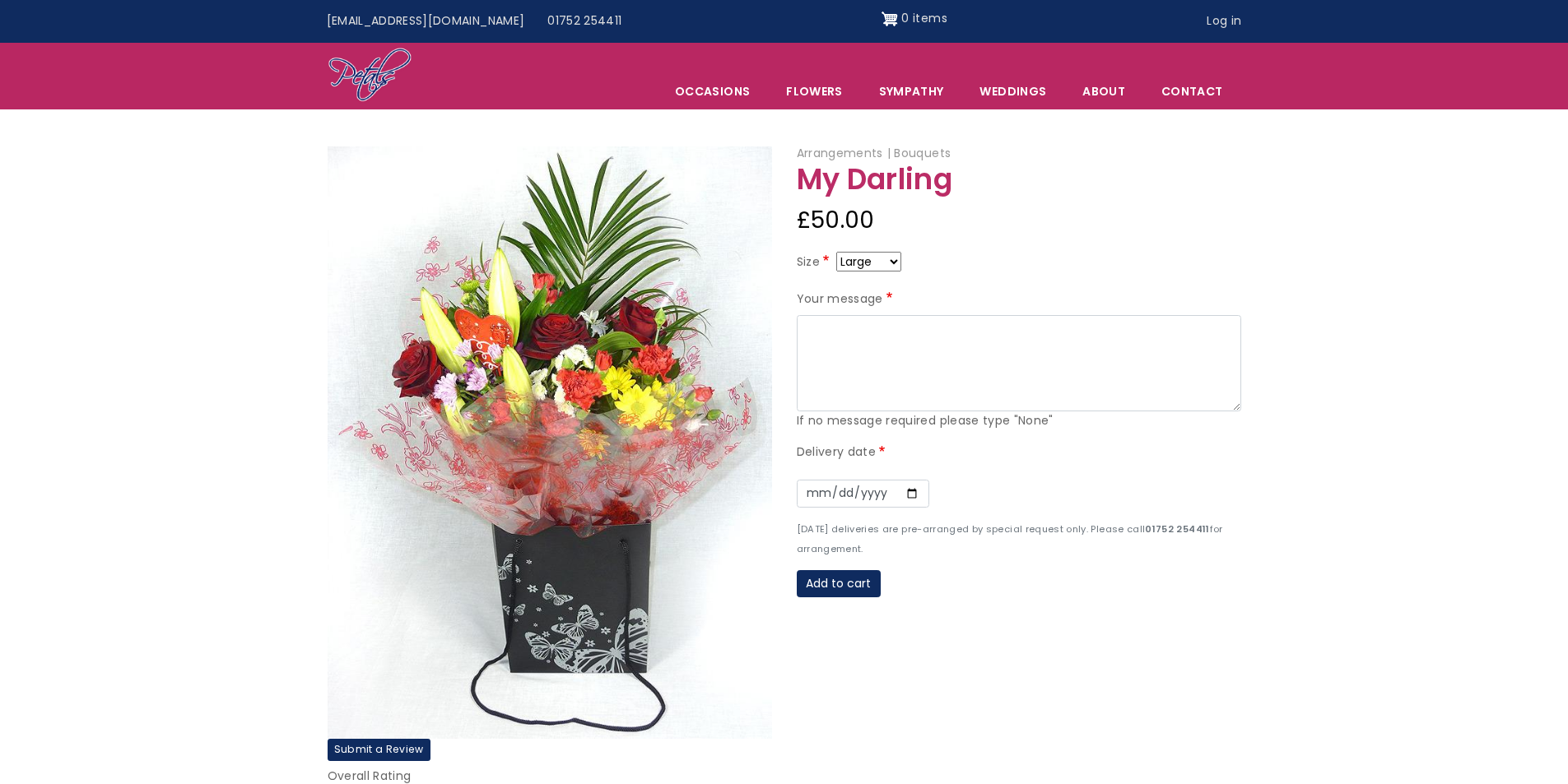
select select "8"
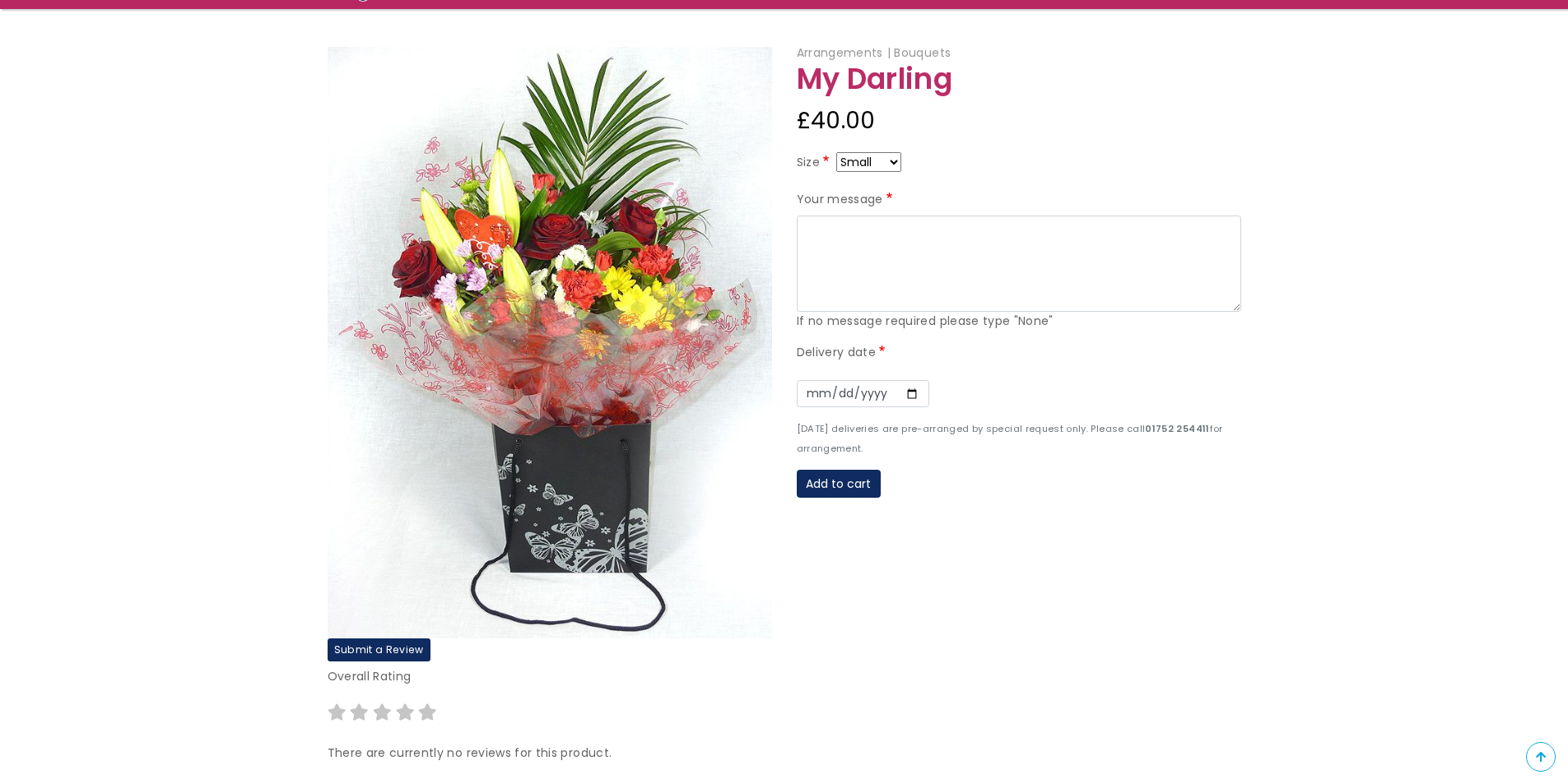
scroll to position [82, 0]
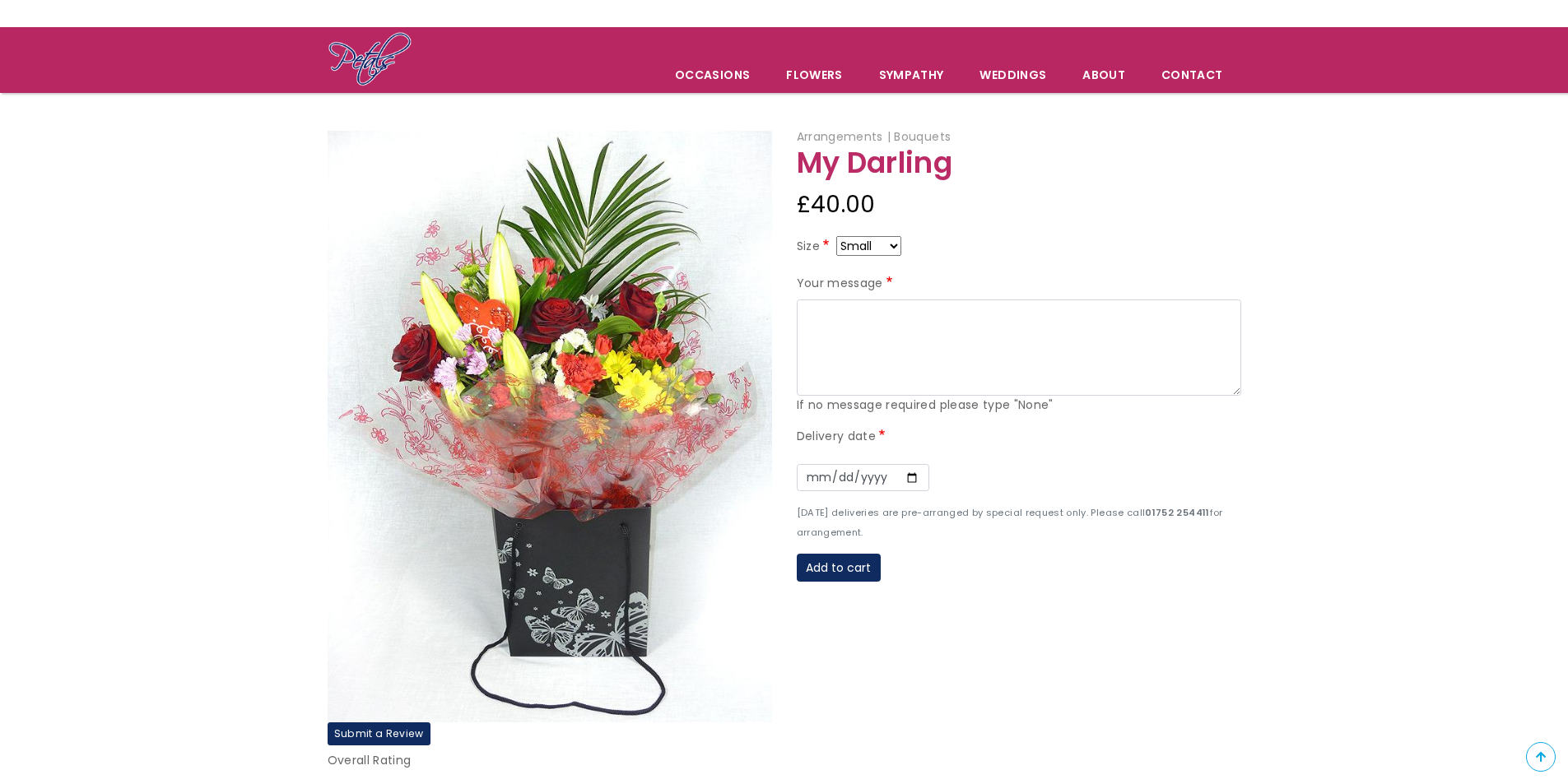
click at [640, 380] on img at bounding box center [549, 427] width 444 height 591
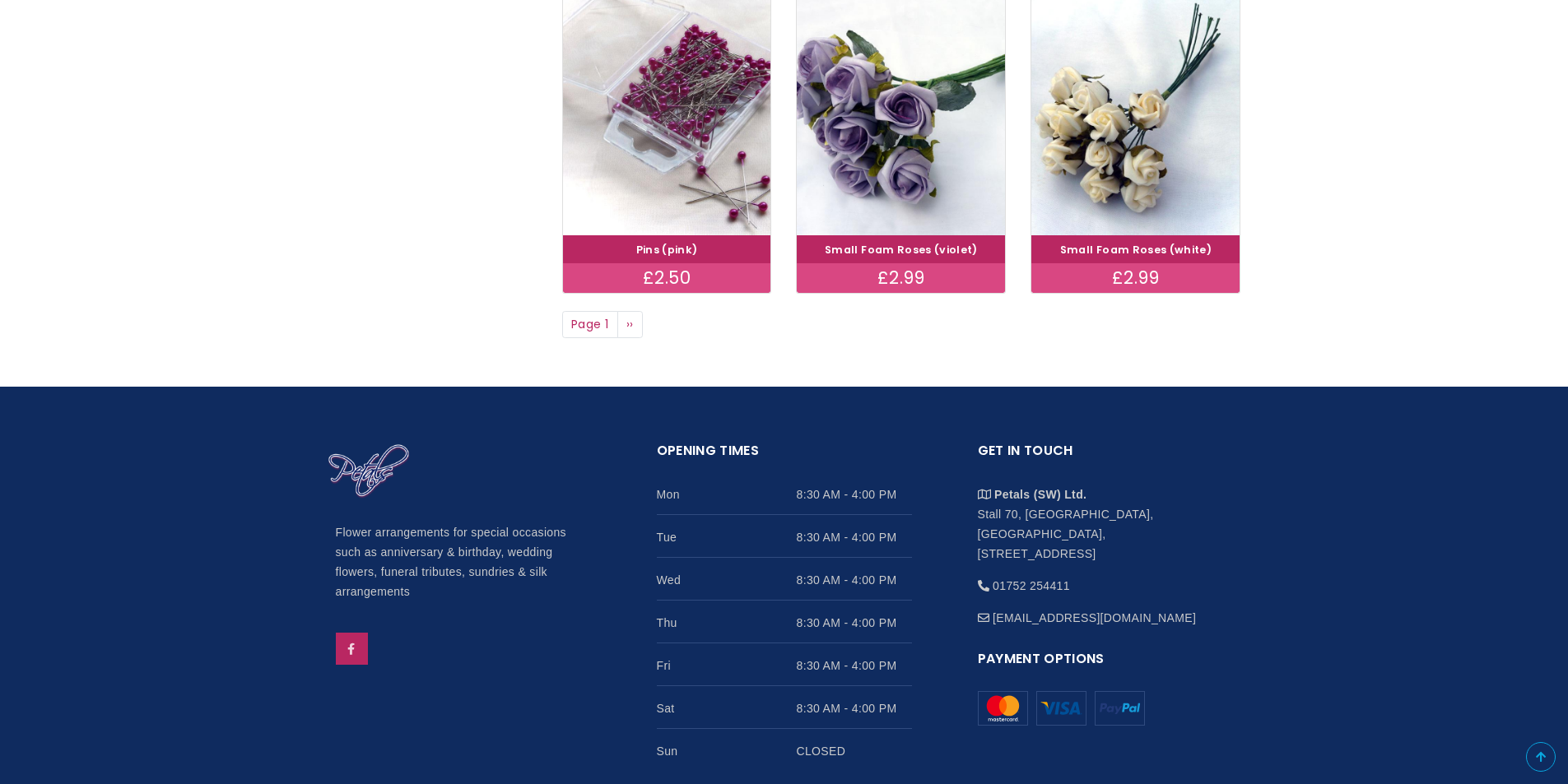
scroll to position [1316, 0]
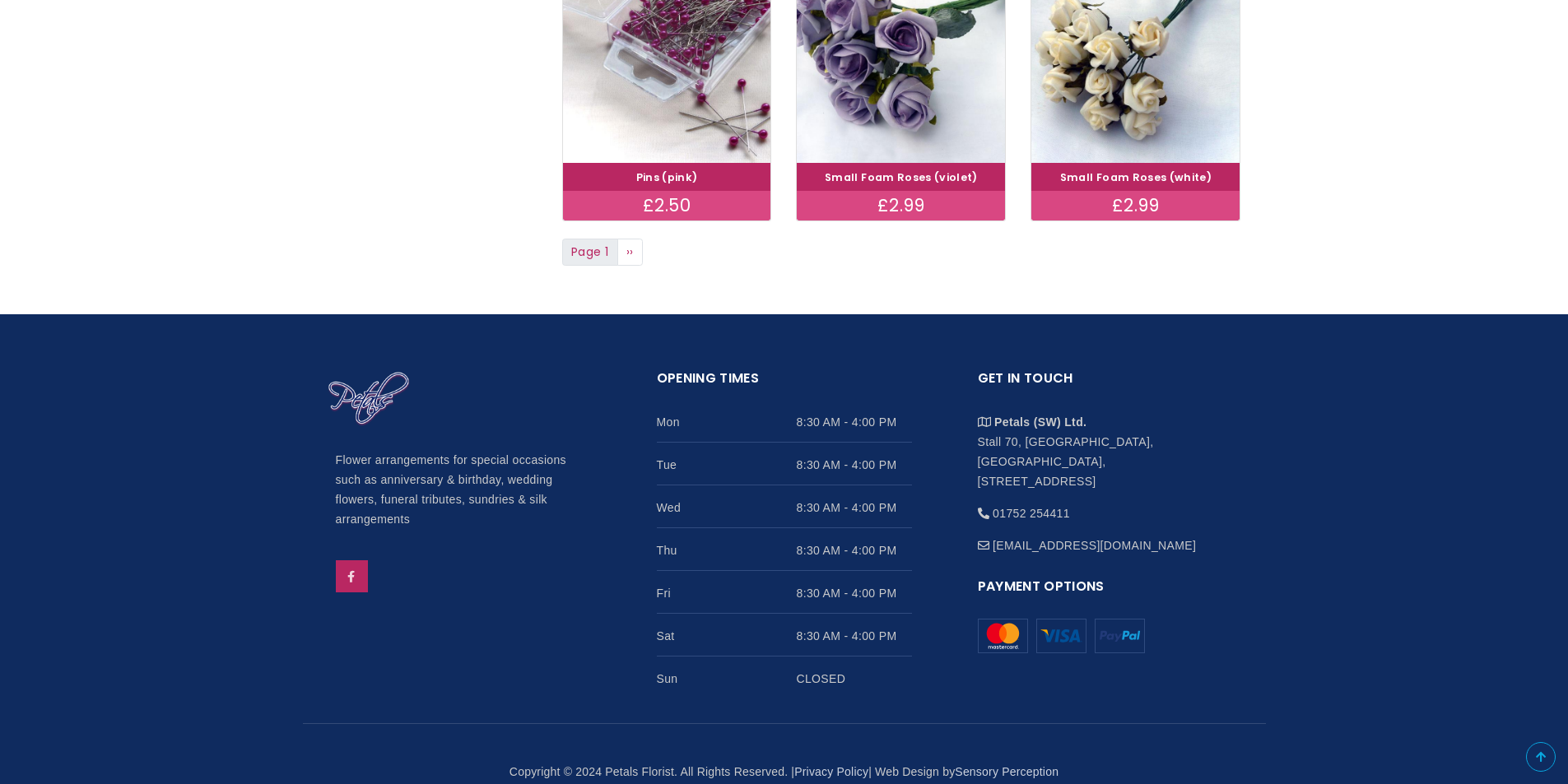
click at [612, 247] on span "Page 1" at bounding box center [590, 252] width 56 height 28
click at [628, 246] on span "››" at bounding box center [630, 252] width 7 height 17
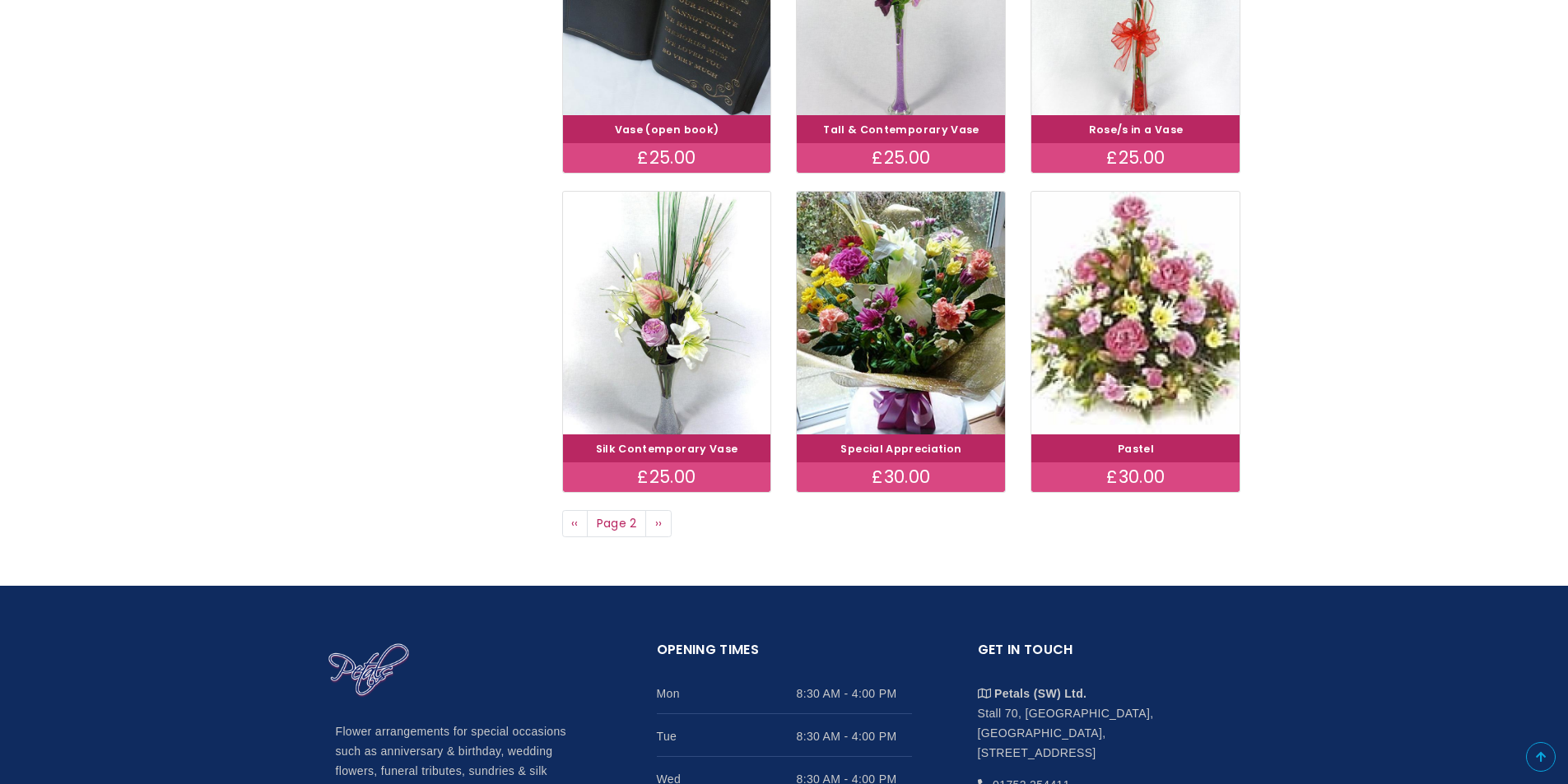
scroll to position [905, 0]
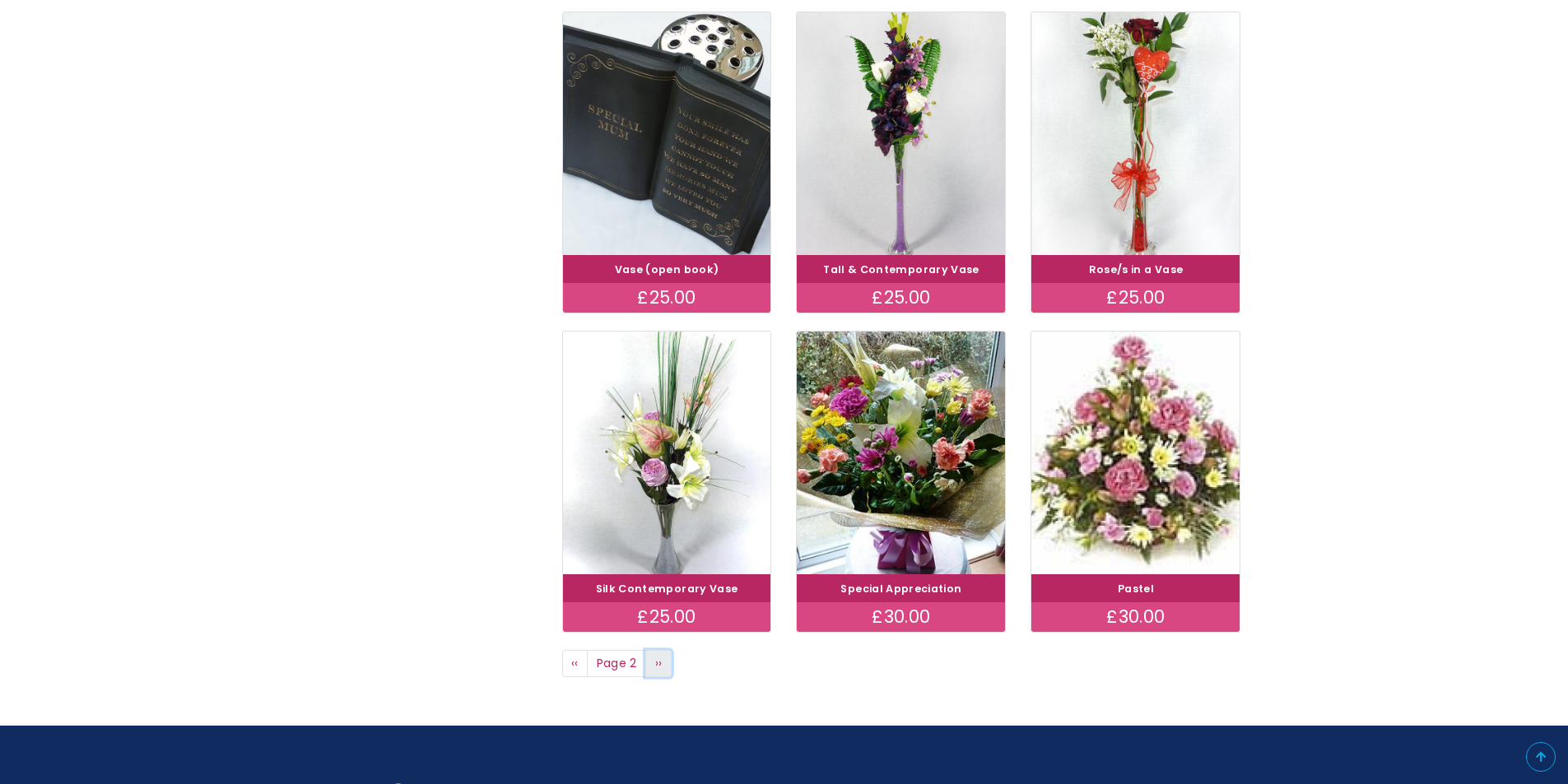
click at [659, 659] on span "››" at bounding box center [659, 664] width 7 height 17
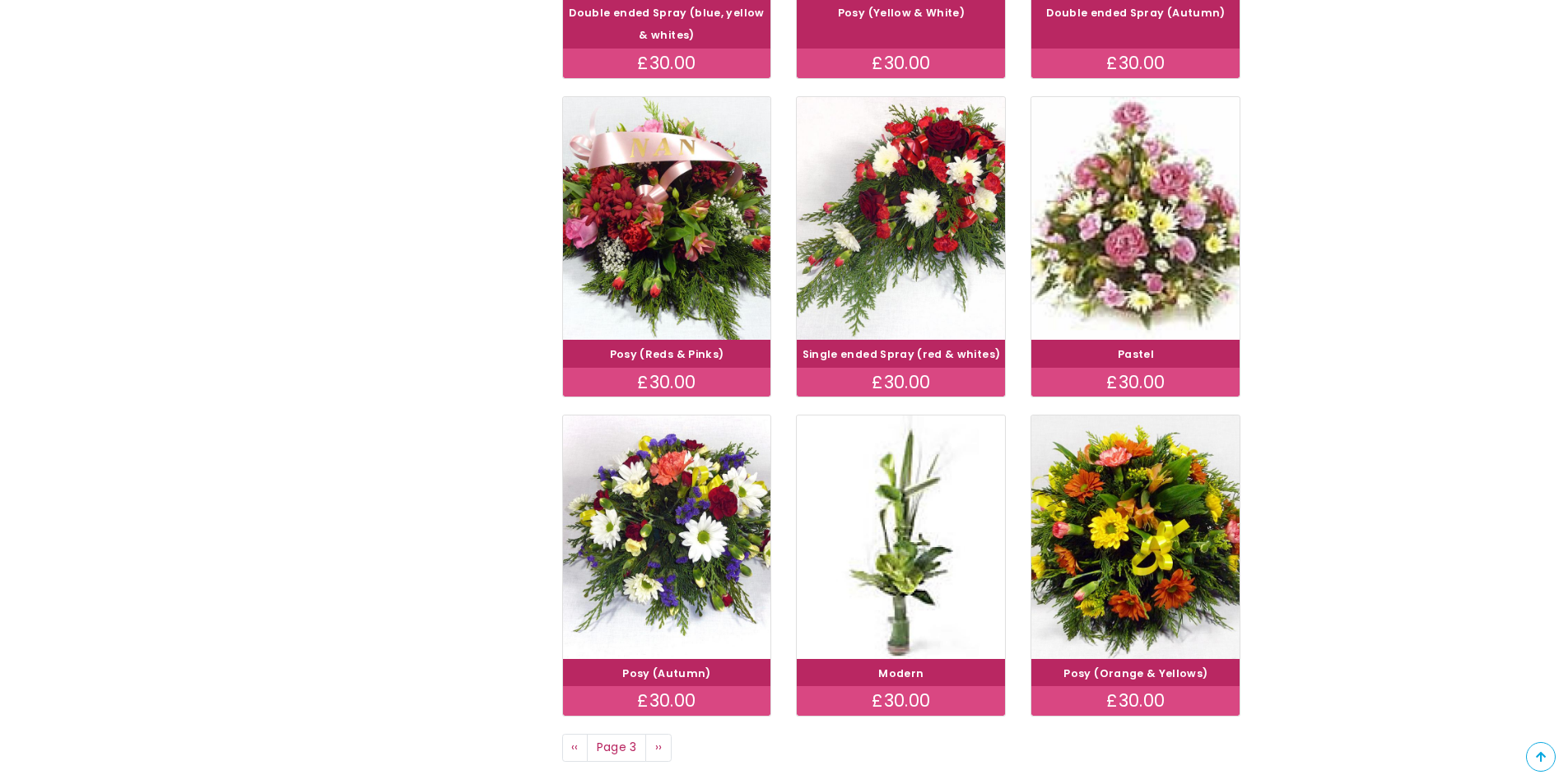
scroll to position [1070, 0]
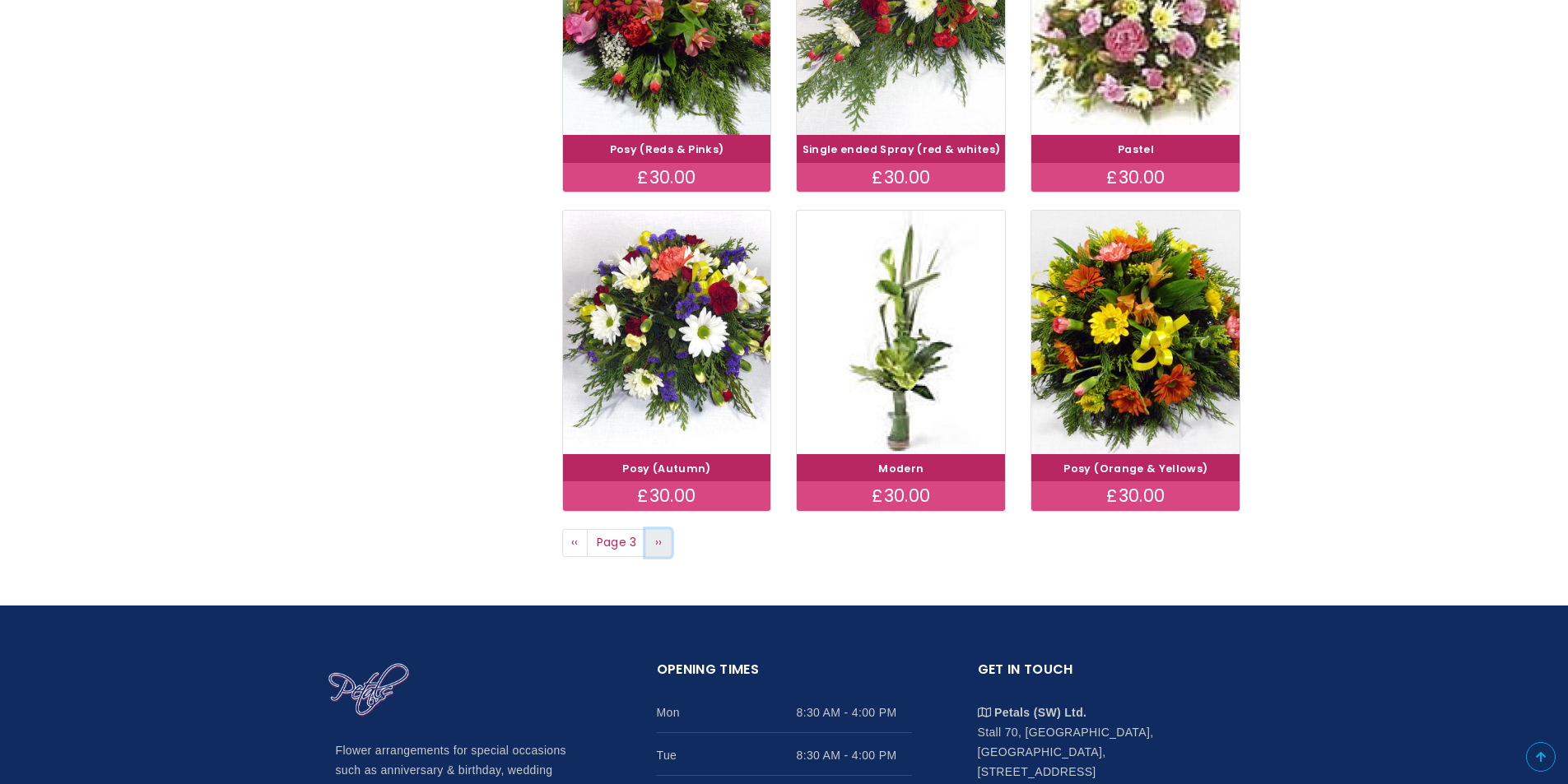
click at [666, 541] on link "Next page ››" at bounding box center [659, 543] width 27 height 28
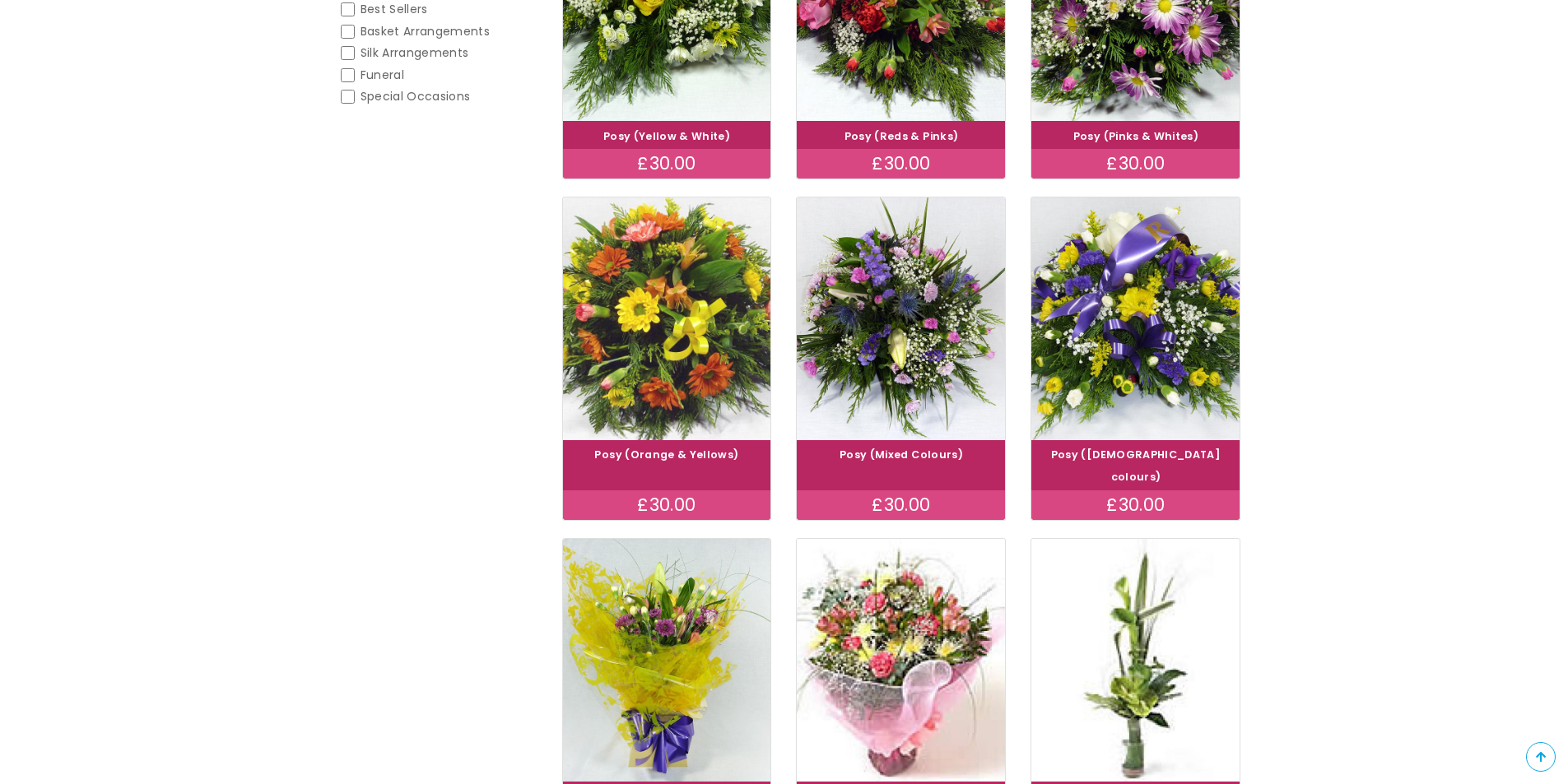
scroll to position [411, 0]
